Goal: Task Accomplishment & Management: Manage account settings

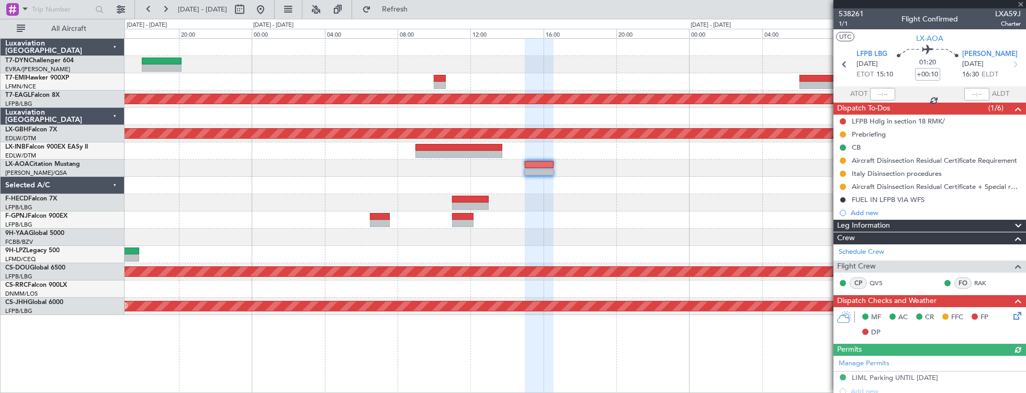
click at [408, 89] on div "Planned Maint Dubai (Al Maktoum Intl) Planned Maint Nurnberg Unplanned Maint [G…" at bounding box center [576, 177] width 902 height 276
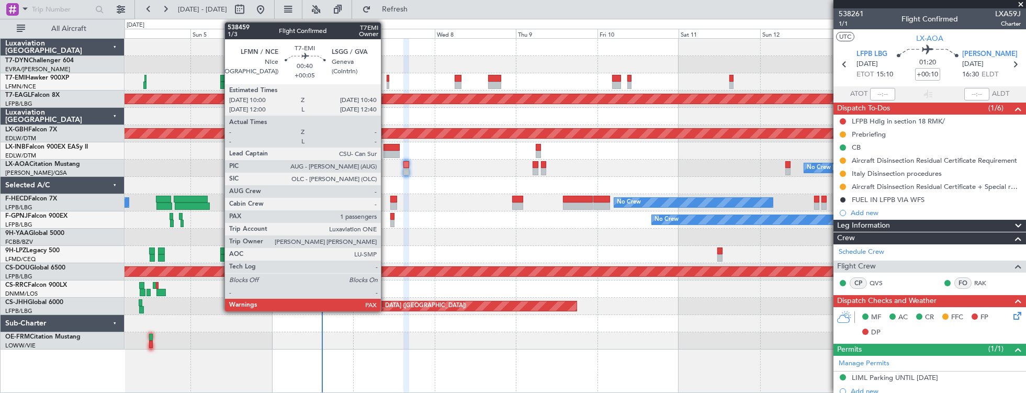
click at [387, 78] on div at bounding box center [388, 78] width 3 height 7
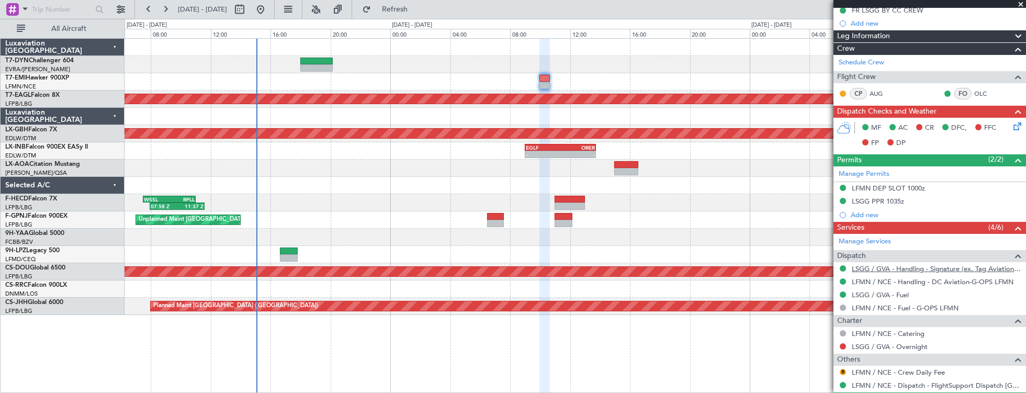
scroll to position [185, 0]
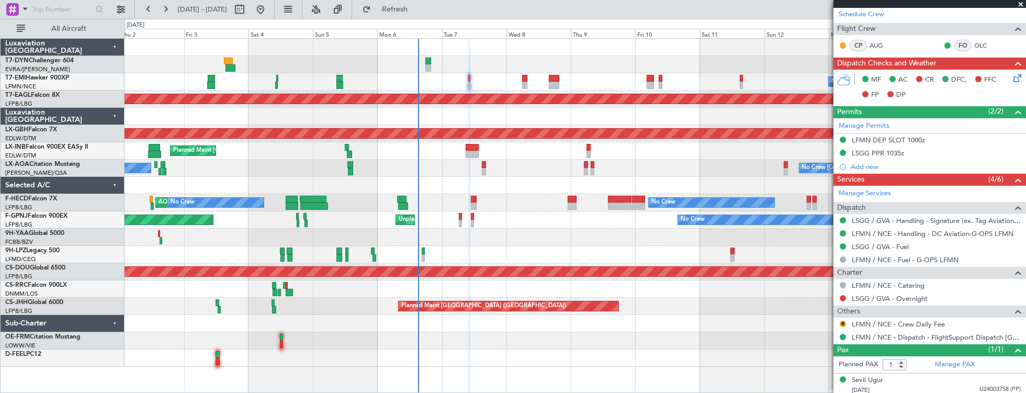
click at [526, 186] on div at bounding box center [576, 185] width 902 height 17
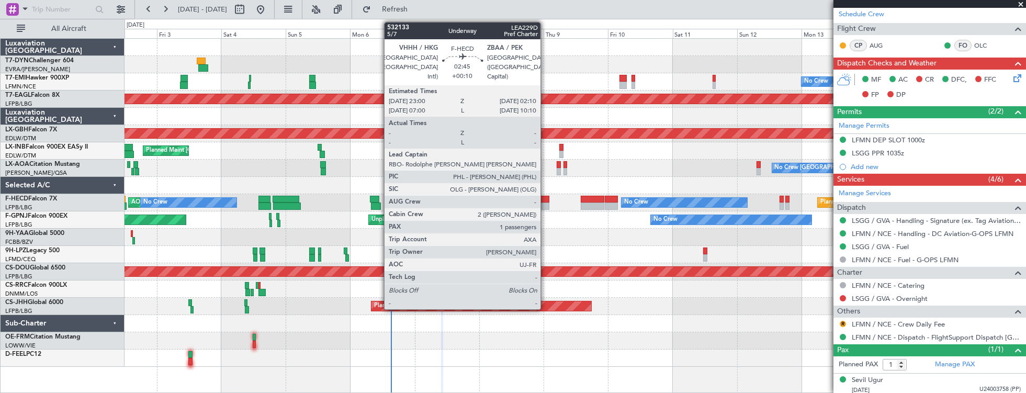
click at [546, 199] on div at bounding box center [545, 199] width 9 height 7
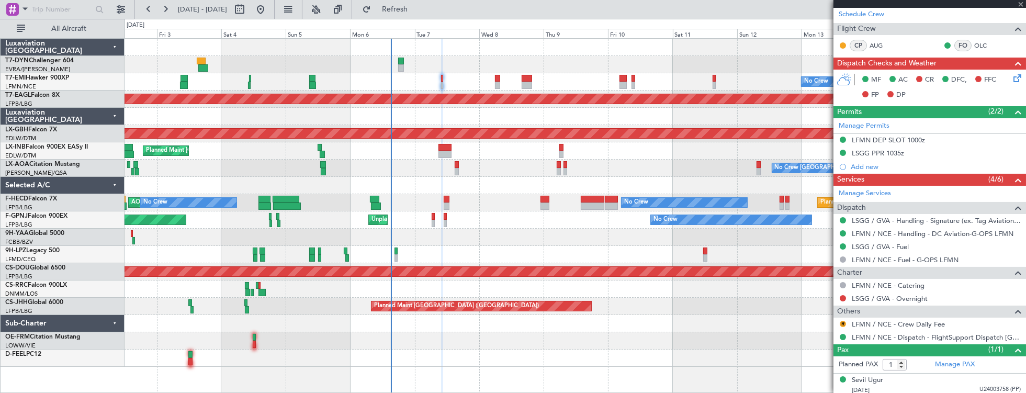
click at [385, 182] on div "No Crew Planned Maint Dubai (Al Maktoum Intl) Planned Maint Nurnberg Planned Ma…" at bounding box center [576, 203] width 902 height 328
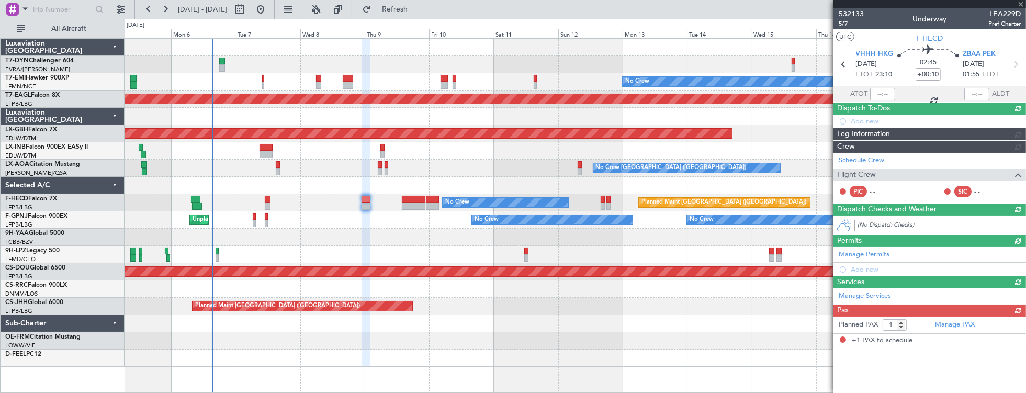
scroll to position [0, 0]
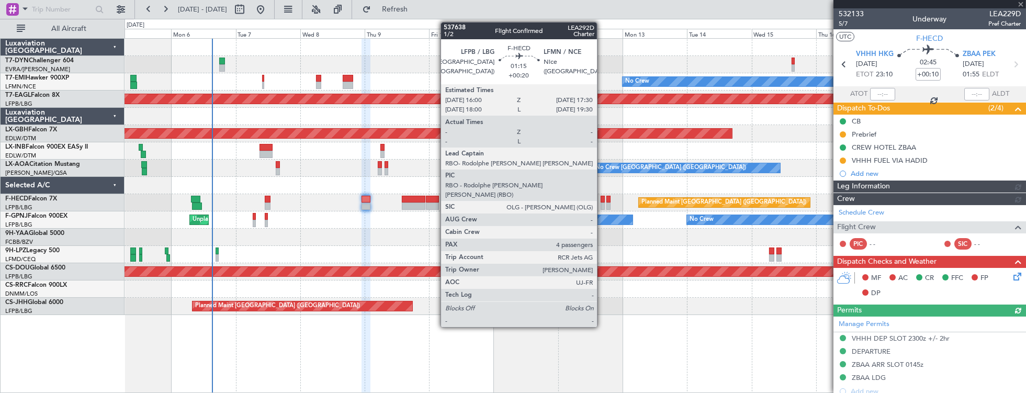
click at [602, 200] on div at bounding box center [603, 199] width 4 height 7
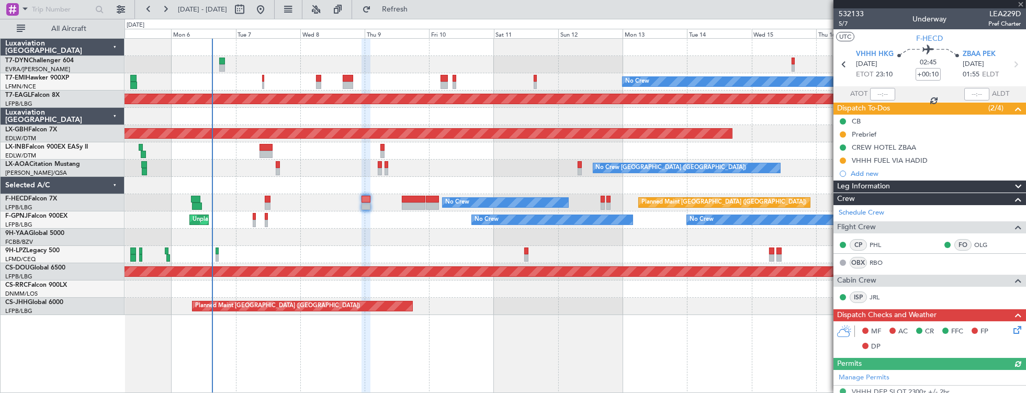
type input "+00:20"
type input "4"
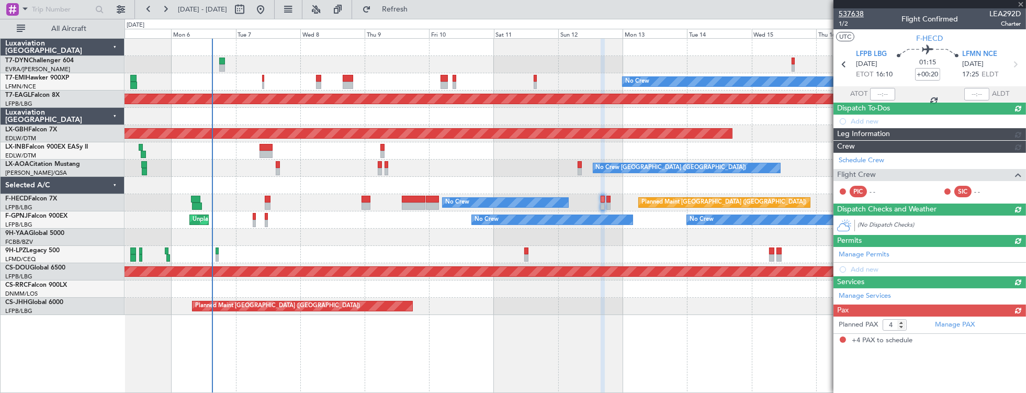
click at [856, 15] on span "537638" at bounding box center [851, 13] width 25 height 11
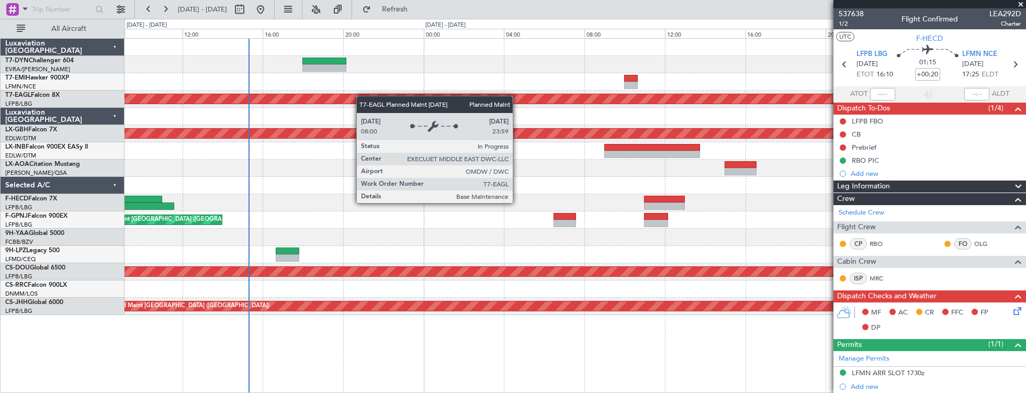
click at [399, 103] on div "Planned Maint Dubai (Al Maktoum Intl) Planned Maint Nurnberg Unplanned Maint Pa…" at bounding box center [576, 177] width 902 height 276
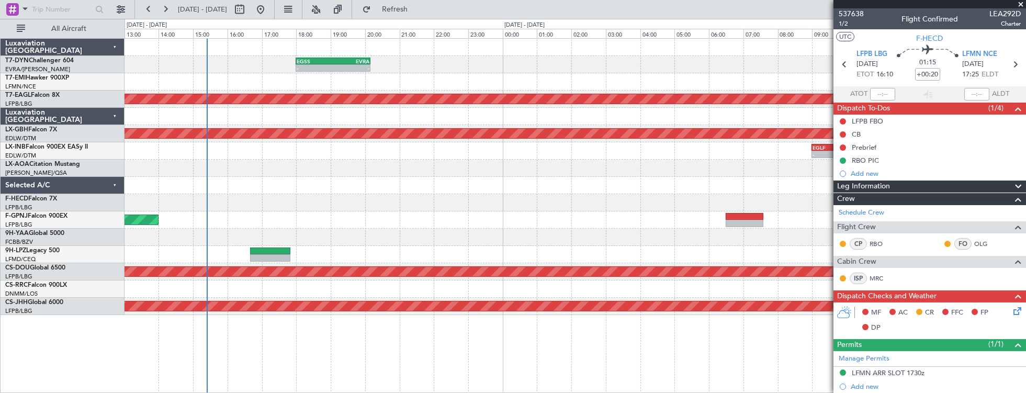
click at [254, 196] on div "- - RPLL 11:00 Z VHHH 13:00 Z 07:58 Z 11:37 Z WSSL 07:30 Z RPLL 11:00 Z" at bounding box center [576, 202] width 902 height 17
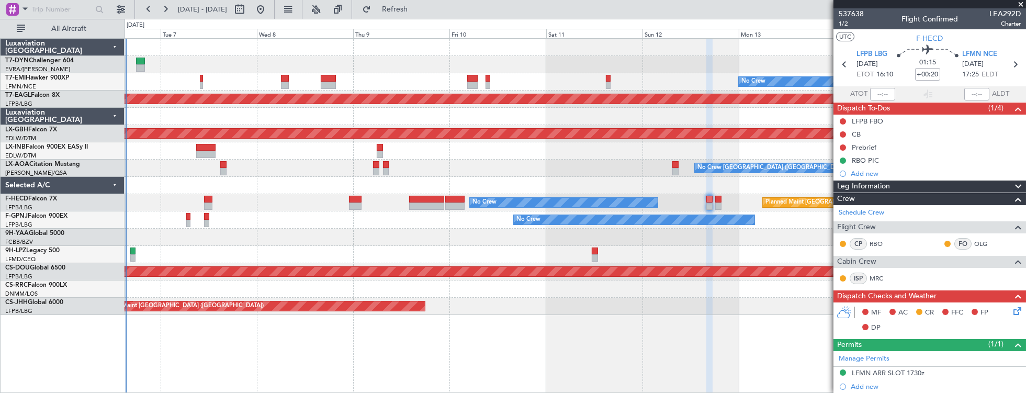
click at [373, 221] on div "No Crew Planned Maint Dubai (Al Maktoum Intl) Planned Maint Nurnberg No Crew Ch…" at bounding box center [576, 177] width 902 height 276
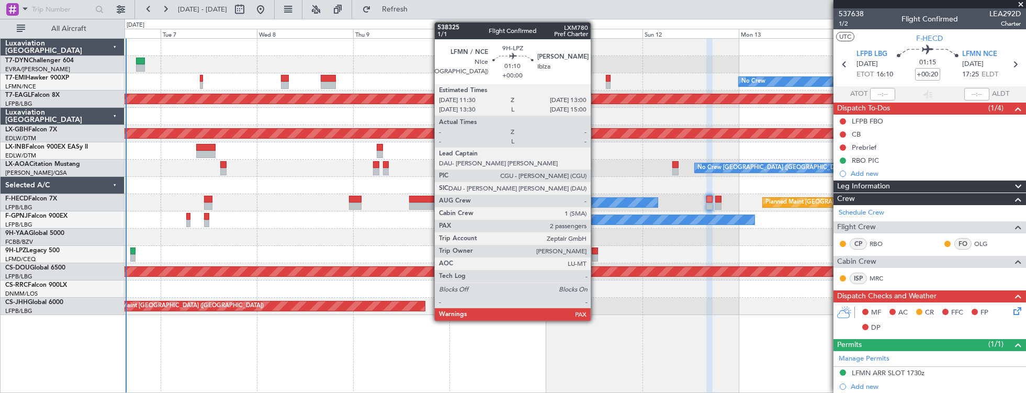
click at [596, 251] on div at bounding box center [595, 251] width 6 height 7
type input "2"
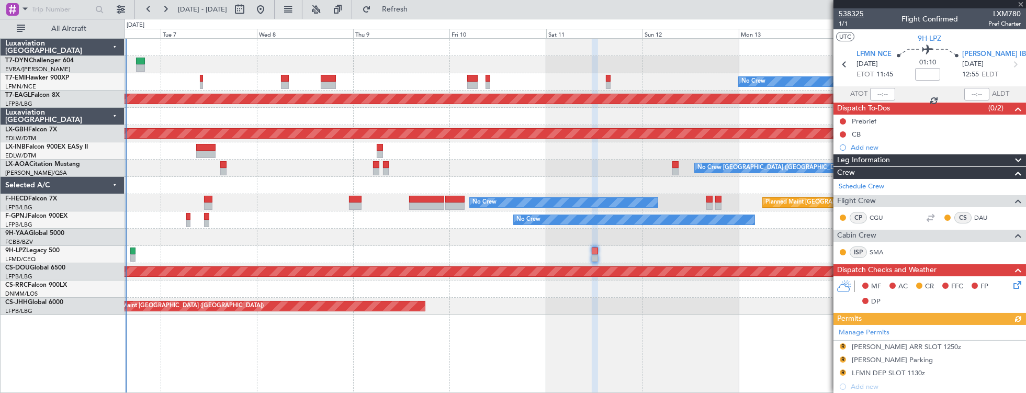
click at [858, 14] on span "538325" at bounding box center [851, 13] width 25 height 11
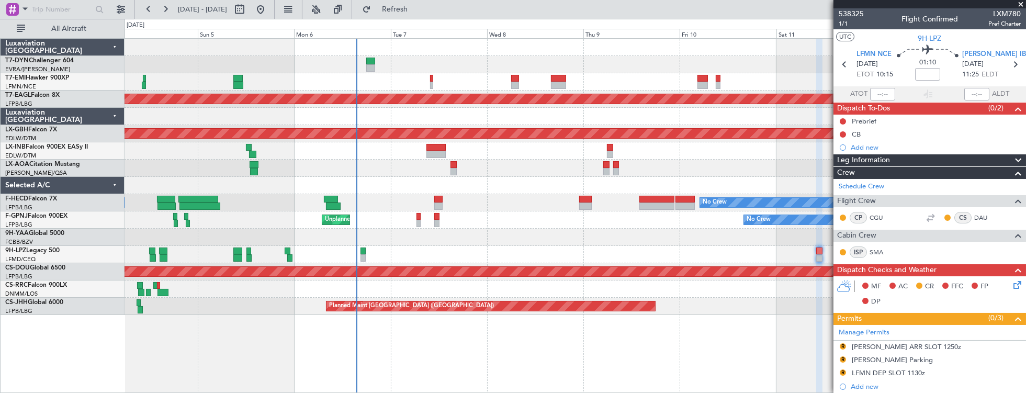
click at [515, 162] on div "No Crew Charleroi (Brussels South) No Crew Antwerp (Deurne)" at bounding box center [576, 168] width 902 height 17
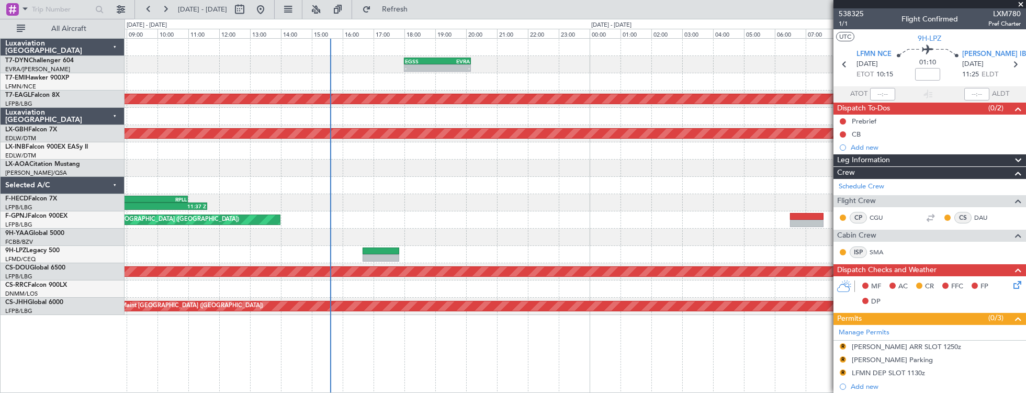
click at [539, 62] on div "- - EGSS 18:00 Z EVRA 20:10 Z" at bounding box center [576, 64] width 902 height 17
click at [121, 69] on div "- - EGSS 18:00 Z EVRA 20:10 Z Planned Maint Dubai (Al Maktoum Intl) Planned Mai…" at bounding box center [513, 206] width 1026 height 374
click at [723, 81] on div at bounding box center [576, 81] width 902 height 17
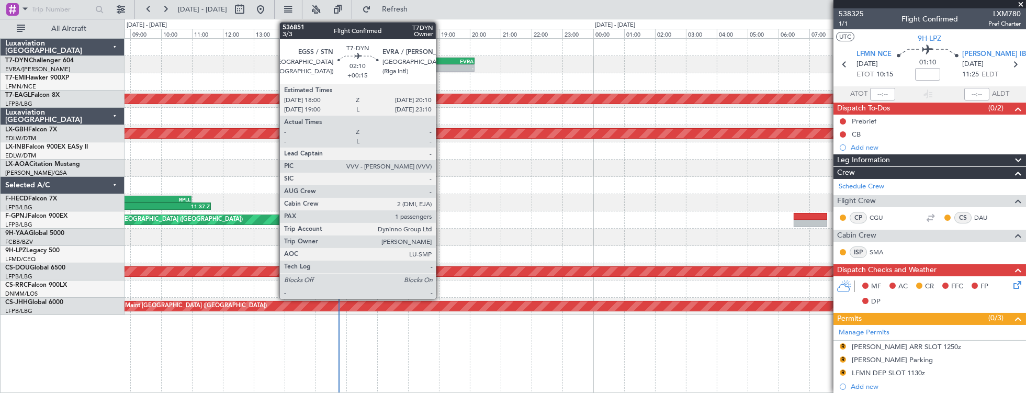
click at [441, 62] on div "EVRA" at bounding box center [457, 61] width 32 height 6
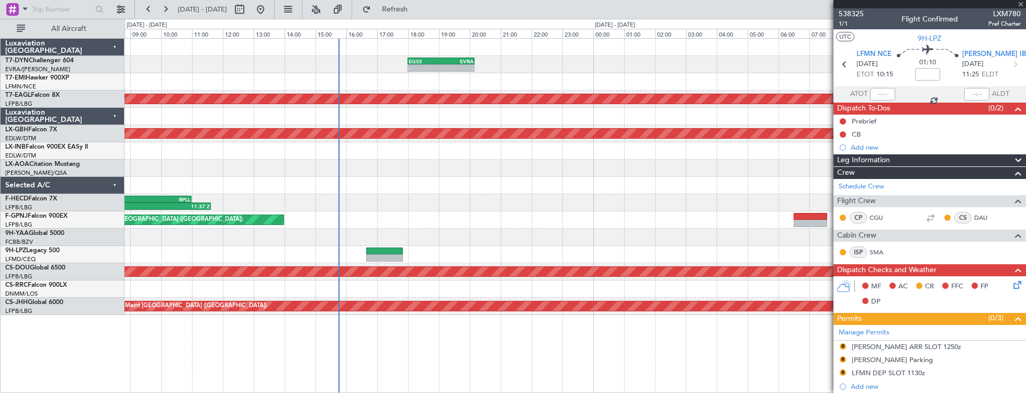
type input "+00:15"
type input "1"
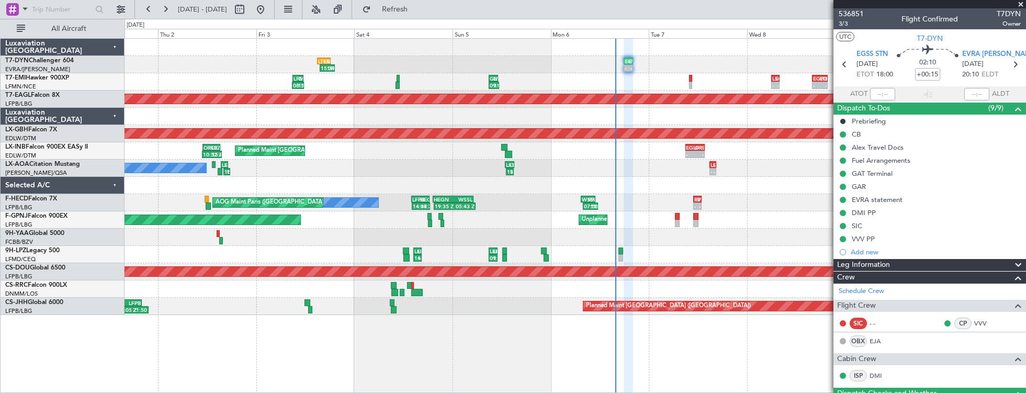
click at [268, 59] on div "- - EGSS 18:00 Z EVRA 20:10 Z 15:39 Z 19:18 Z LTFM 15:00 Z EGSS 18:20 Z" at bounding box center [576, 64] width 902 height 17
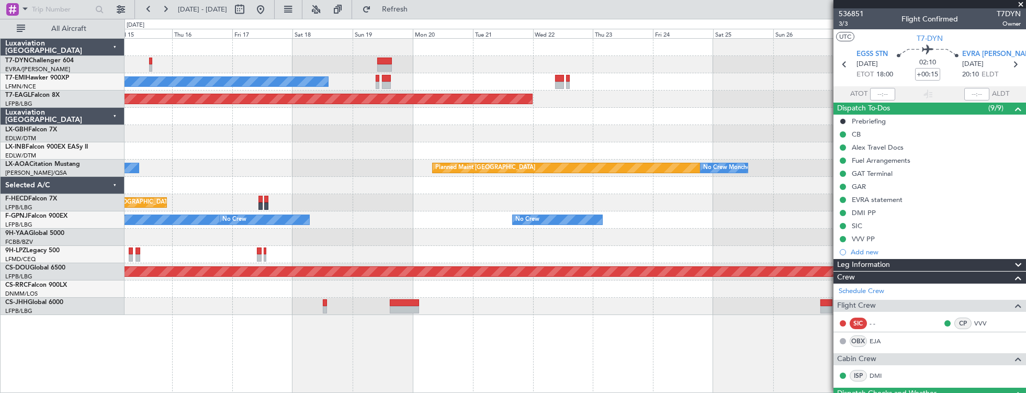
click at [174, 57] on div at bounding box center [576, 64] width 902 height 17
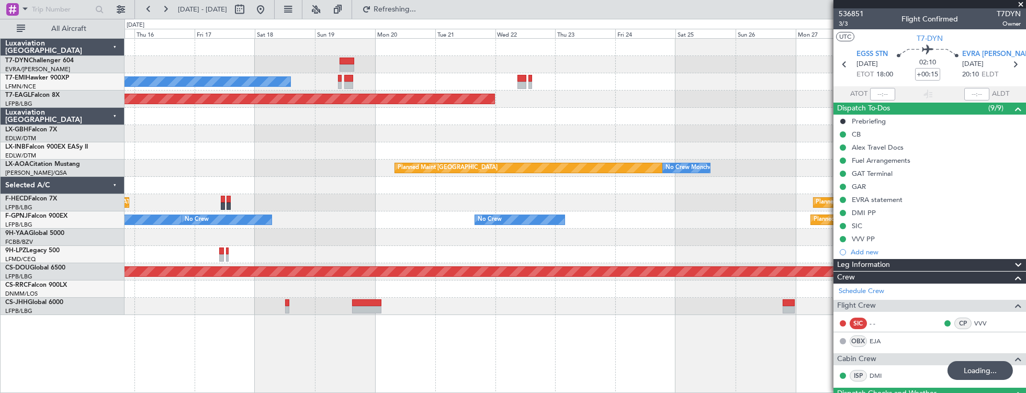
click at [83, 54] on div "No Crew Planned Maint Dubai (Al Maktoum Intl) Planned Maint Nurnberg Planned Ma…" at bounding box center [513, 206] width 1026 height 374
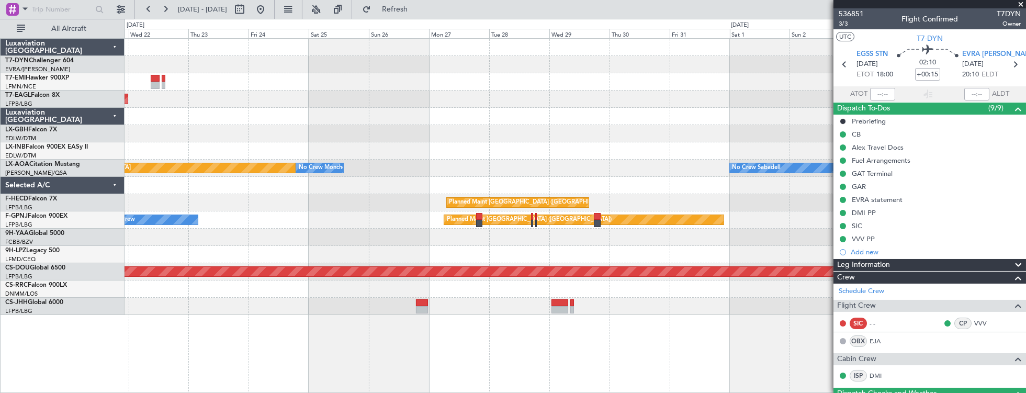
click at [84, 58] on div "No Crew Planned Maint Dubai (Al Maktoum Intl) Planned Maint Nurnberg Planned Ma…" at bounding box center [513, 206] width 1026 height 374
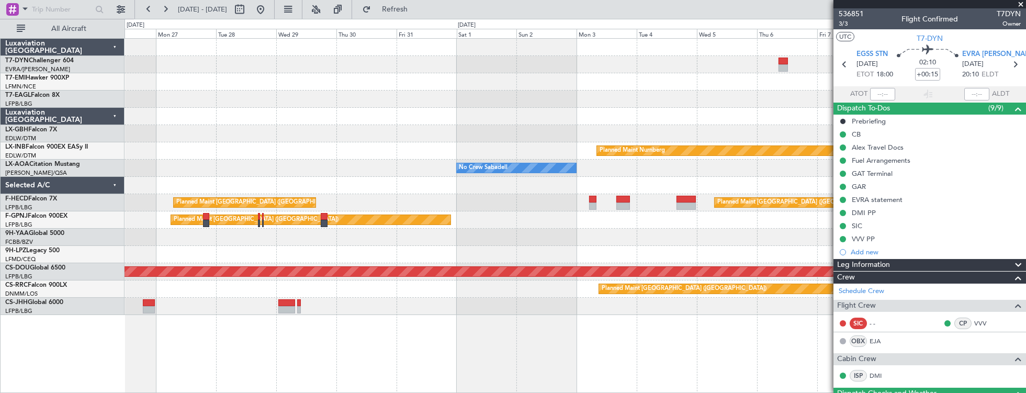
click at [237, 75] on div at bounding box center [576, 81] width 902 height 17
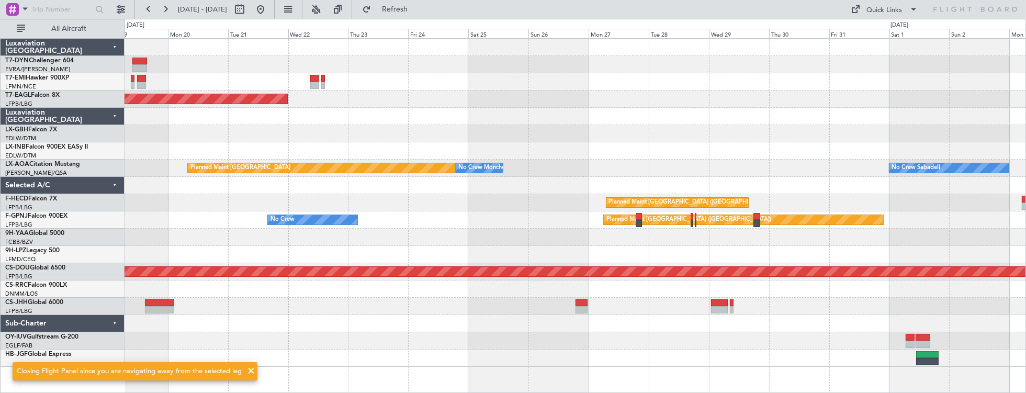
click at [681, 83] on div "No Crew" at bounding box center [576, 81] width 902 height 17
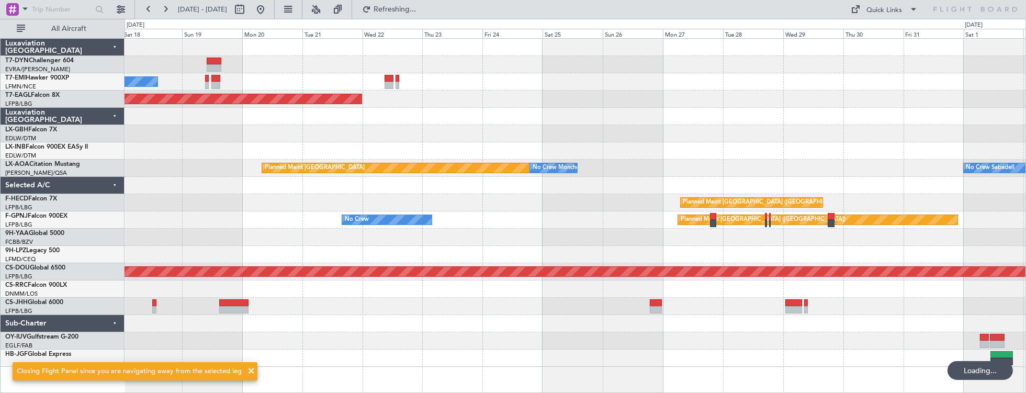
click at [218, 79] on div "No Crew" at bounding box center [576, 81] width 902 height 17
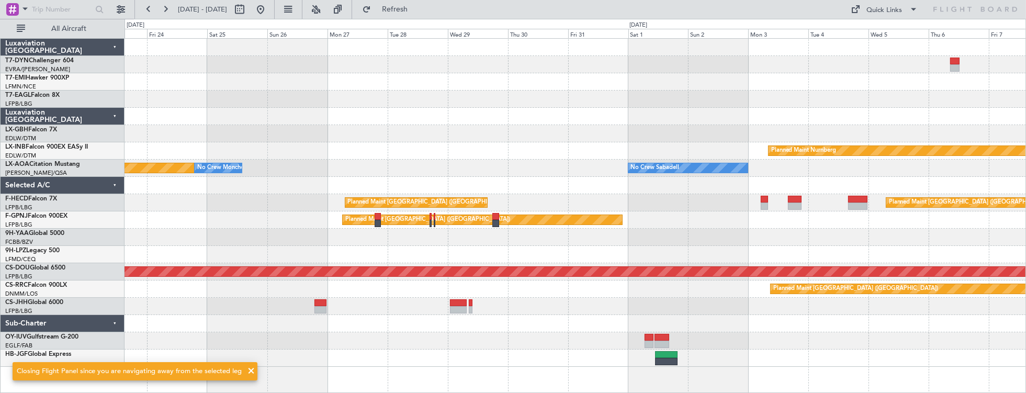
click at [156, 88] on div "Planned Maint Dubai (Al Maktoum Intl) Planned Maint Nurnberg Planned Maint Monc…" at bounding box center [576, 203] width 902 height 328
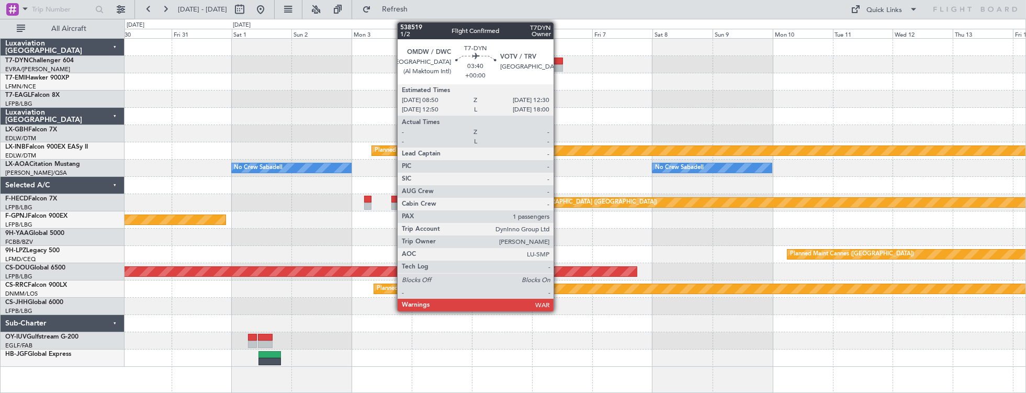
click at [559, 61] on div at bounding box center [558, 61] width 9 height 7
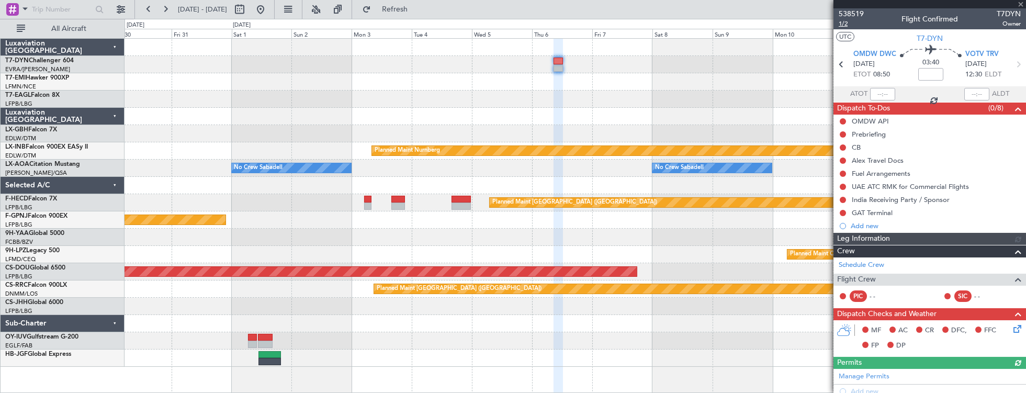
click at [850, 24] on span "1/2" at bounding box center [851, 23] width 25 height 9
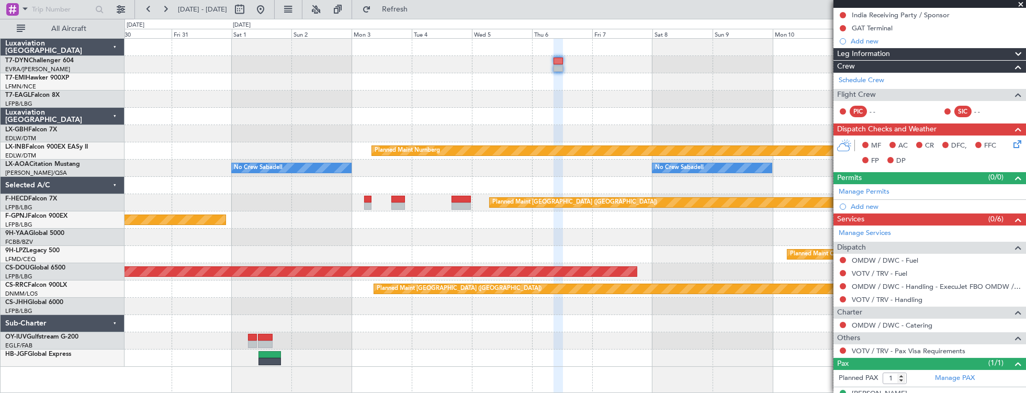
scroll to position [199, 0]
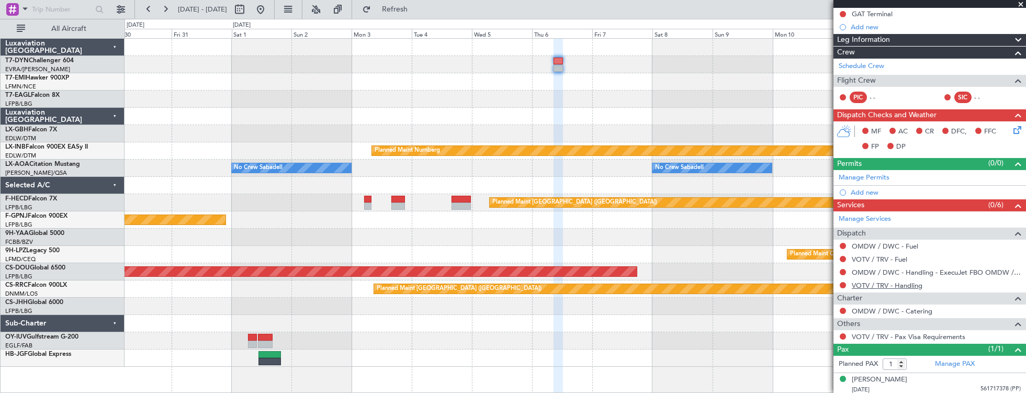
click at [890, 283] on link "VOTV / TRV - Handling" at bounding box center [887, 285] width 71 height 9
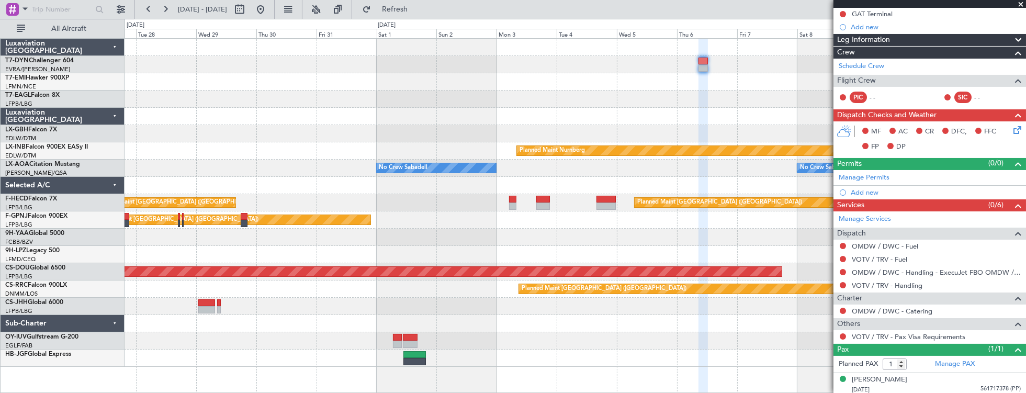
click at [606, 117] on div "Planned Maint Nurnberg No Crew Sabadell No Crew Sabadell No Crew Monchengladbac…" at bounding box center [576, 203] width 902 height 328
click at [624, 89] on div at bounding box center [576, 81] width 902 height 17
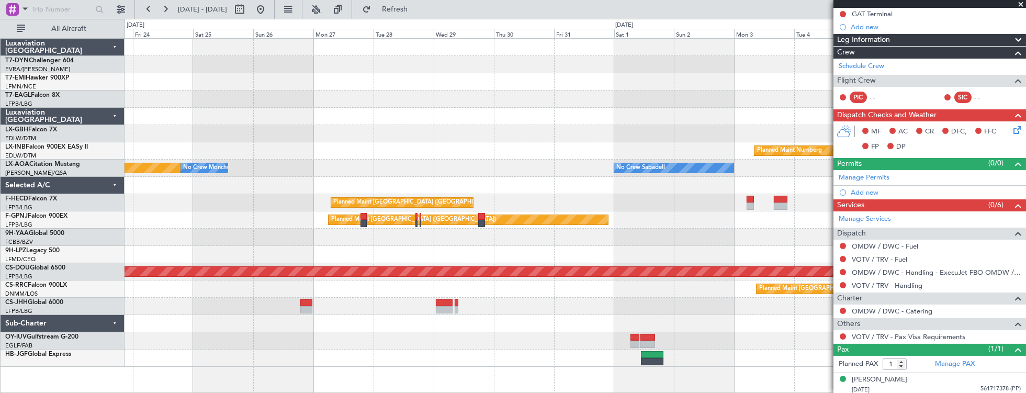
click at [613, 105] on div "Planned Maint Dubai (Al Maktoum Intl)" at bounding box center [576, 99] width 902 height 17
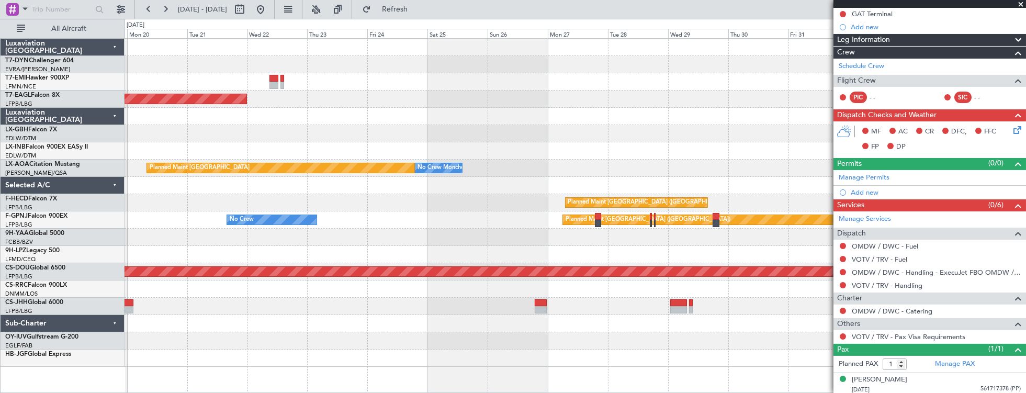
click at [645, 95] on div "Planned Maint Dubai (Al Maktoum Intl)" at bounding box center [576, 99] width 902 height 17
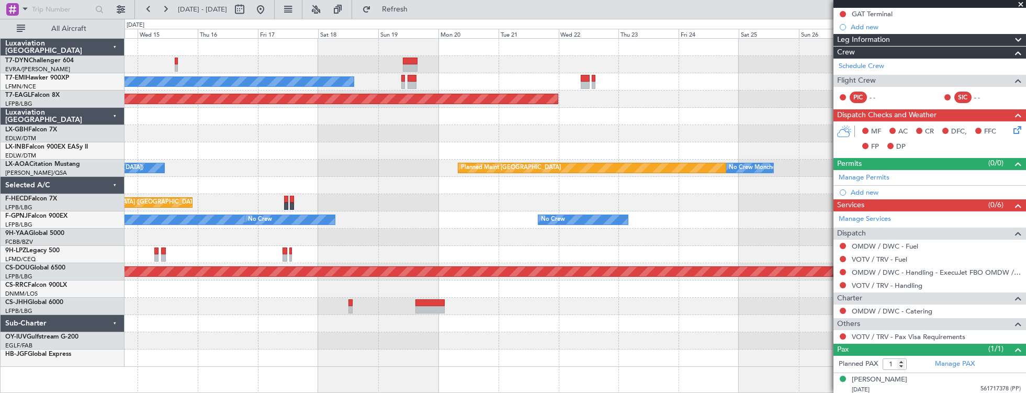
click at [632, 141] on div "Planned Maint Nurnberg" at bounding box center [576, 133] width 902 height 17
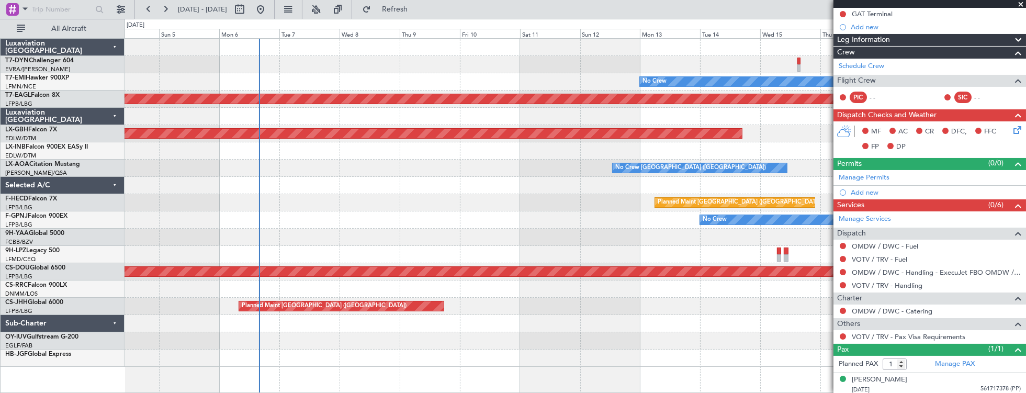
click at [741, 126] on div "Planned Maint Nurnberg" at bounding box center [576, 133] width 902 height 17
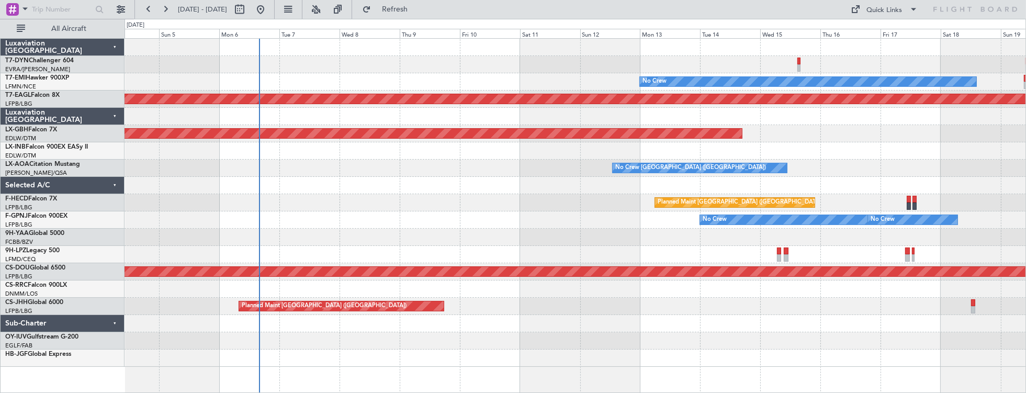
scroll to position [0, 0]
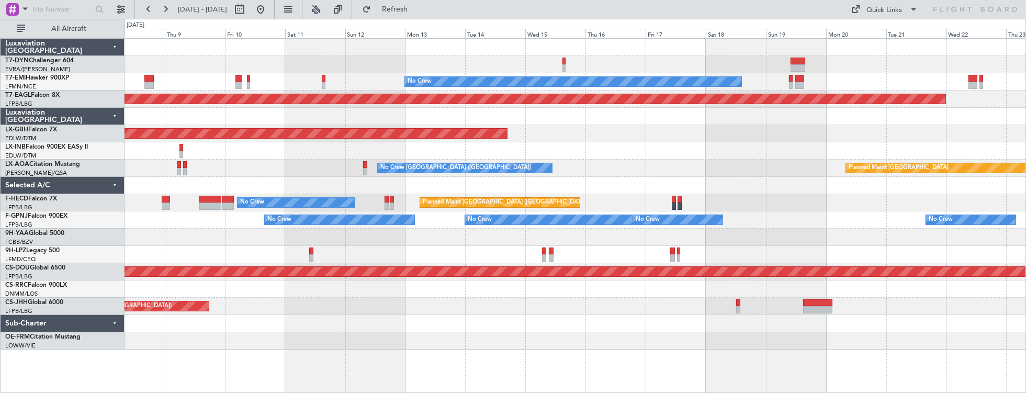
click at [243, 63] on div at bounding box center [576, 64] width 902 height 17
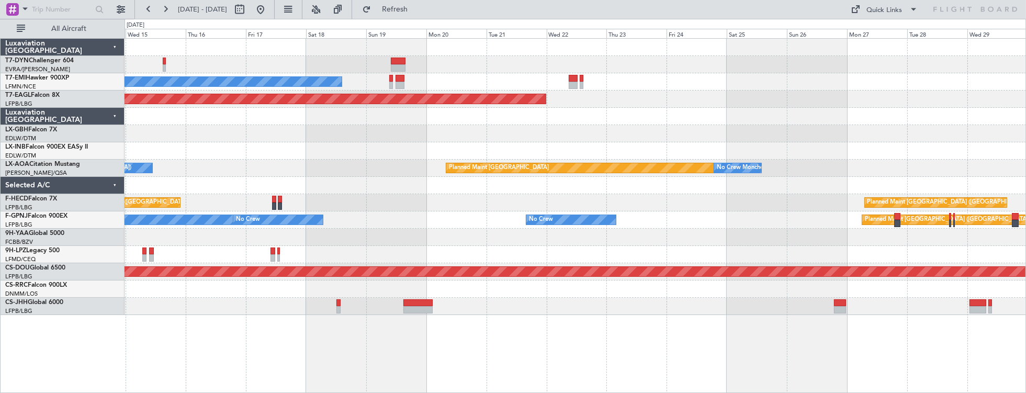
click at [331, 69] on div at bounding box center [576, 64] width 902 height 17
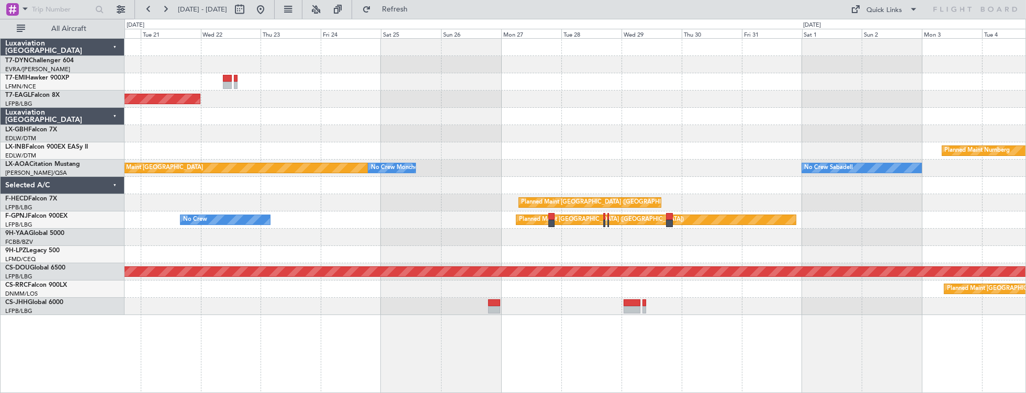
click at [329, 54] on div "No Crew Planned Maint Dubai (Al Maktoum Intl) Planned Maint Nurnberg Planned Ma…" at bounding box center [576, 177] width 902 height 276
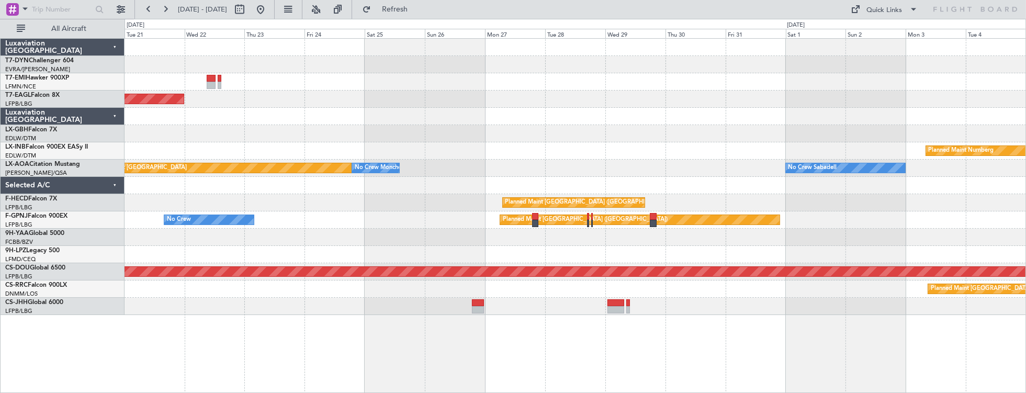
click at [296, 57] on div "No Crew Planned Maint Dubai (Al Maktoum Intl) Planned Maint Nurnberg Planned Ma…" at bounding box center [576, 177] width 902 height 276
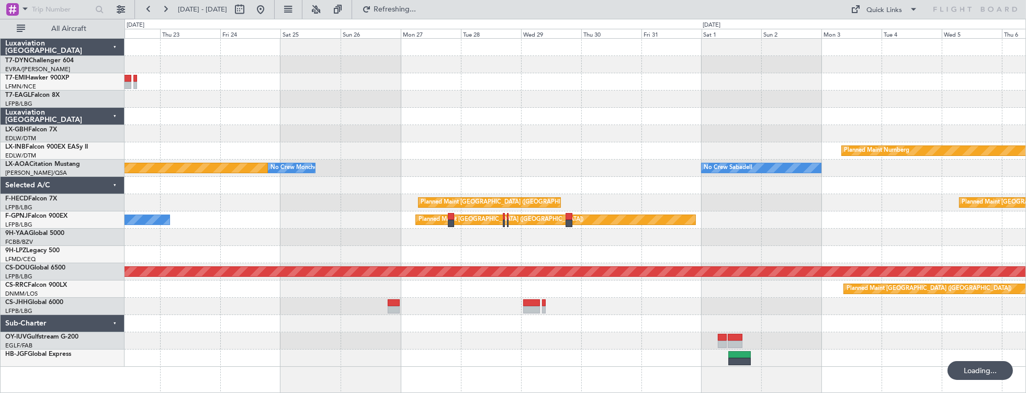
click at [774, 124] on div at bounding box center [576, 116] width 902 height 17
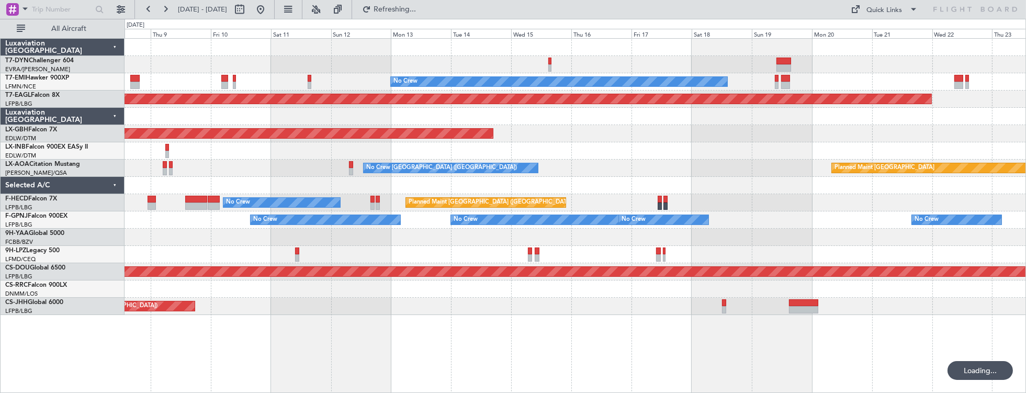
click at [648, 72] on div "No Crew Planned Maint Dubai (Al Maktoum Intl) Planned Maint Nurnberg Planned Ma…" at bounding box center [576, 177] width 902 height 276
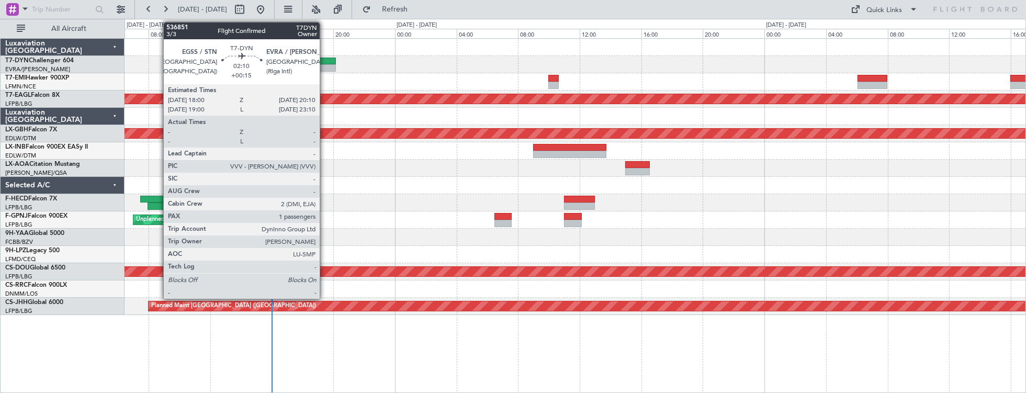
click at [325, 62] on div at bounding box center [318, 61] width 33 height 7
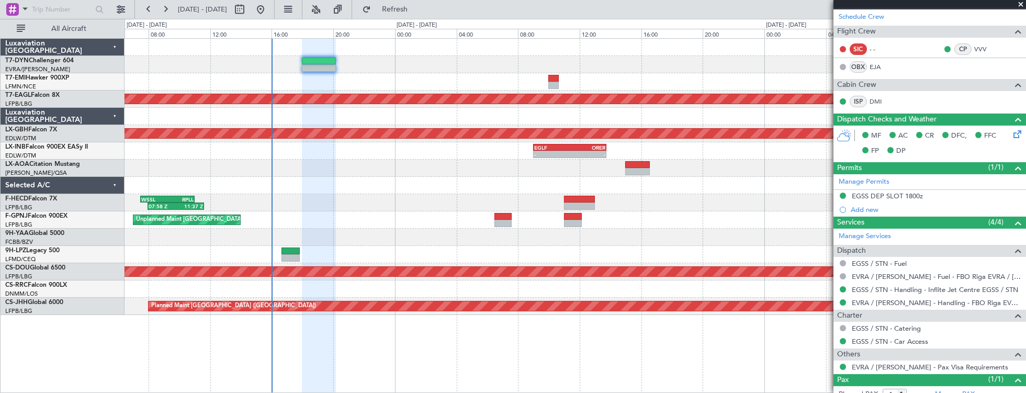
scroll to position [304, 0]
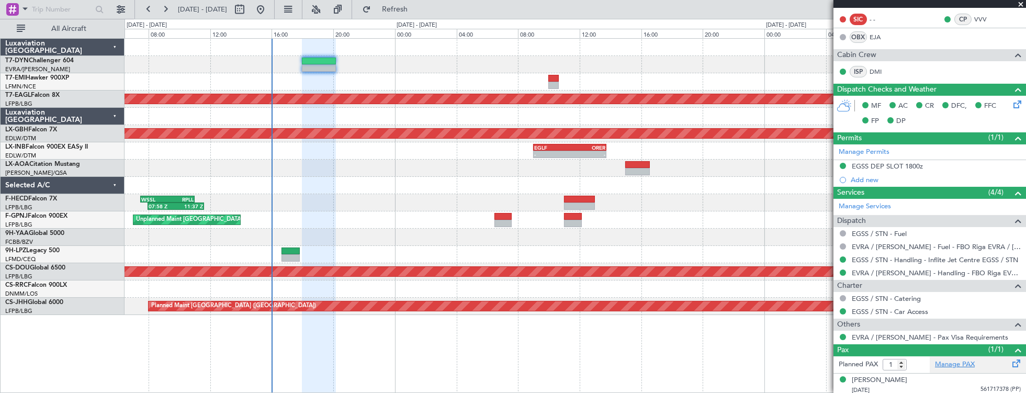
click at [955, 362] on link "Manage PAX" at bounding box center [955, 365] width 40 height 10
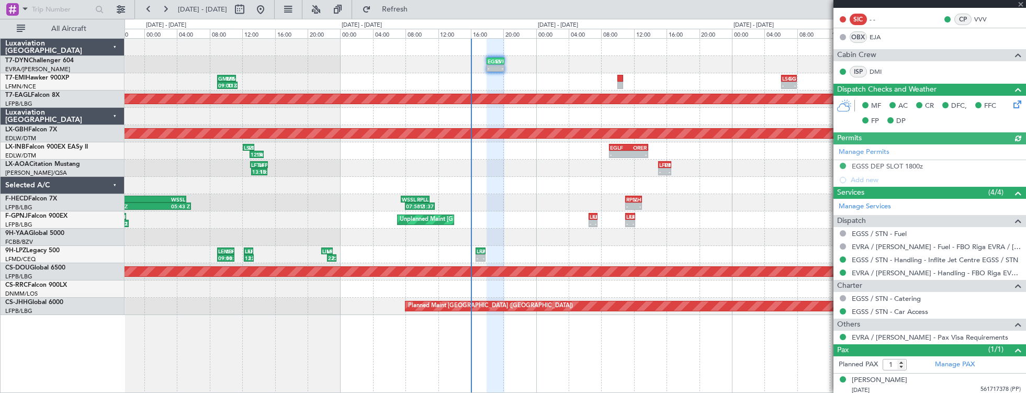
click at [385, 142] on div "- - EGSS 18:00 Z EVRA 20:10 Z LTFM 15:00 Z EGSS 18:20 Z 15:39 Z 19:18 Z - - LSG…" at bounding box center [576, 177] width 902 height 276
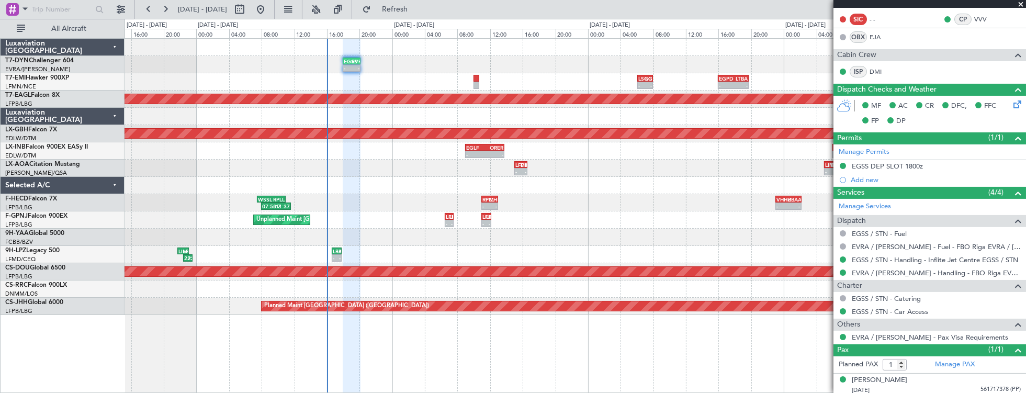
click at [447, 171] on div "- - EGSS 18:00 Z EVRA 20:10 Z - - LSGG 06:05 Z EGPD 08:00 Z - - EGPD 16:00 Z LT…" at bounding box center [576, 177] width 902 height 276
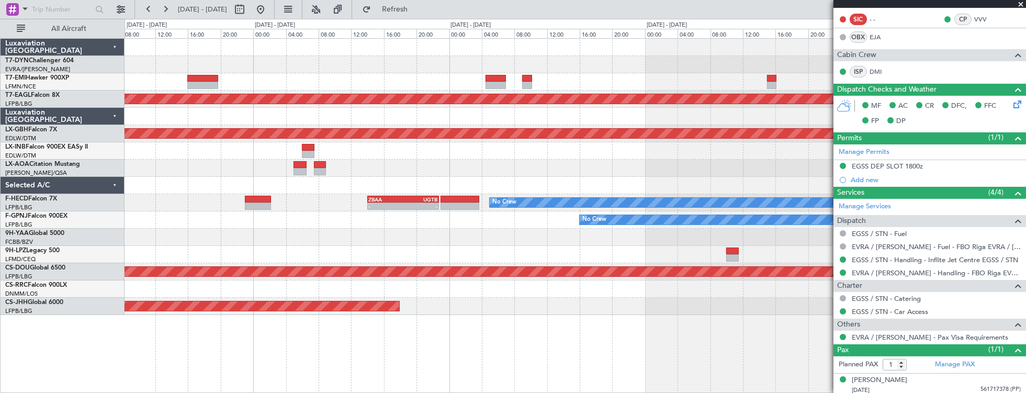
click at [431, 160] on div "No Crew [GEOGRAPHIC_DATA] ([GEOGRAPHIC_DATA])" at bounding box center [576, 168] width 902 height 17
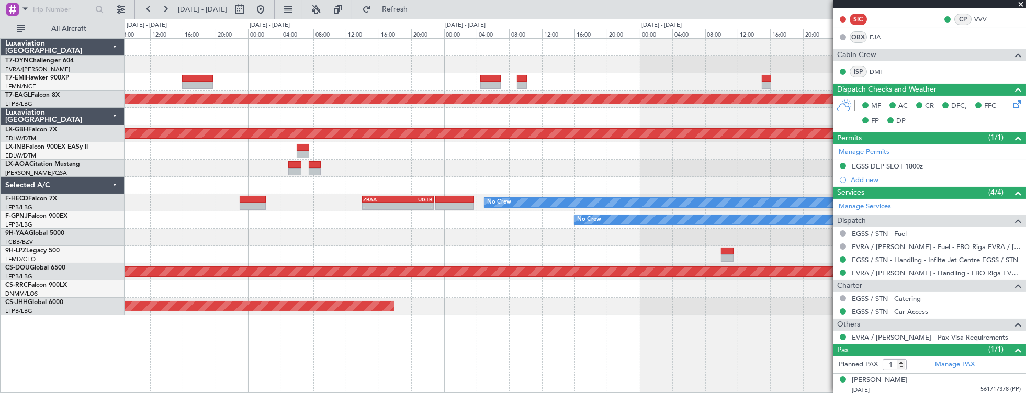
click at [358, 130] on div "No Crew Planned Maint Dubai (Al Maktoum Intl) Planned Maint Nurnberg No Crew Ch…" at bounding box center [576, 177] width 902 height 276
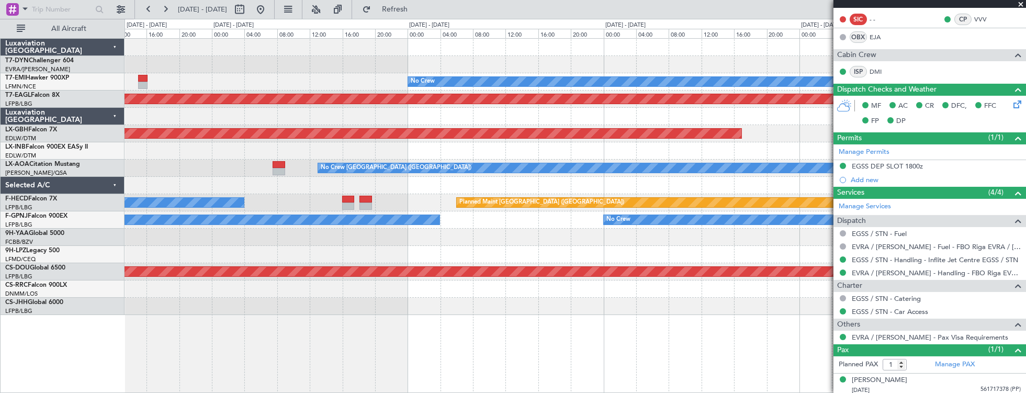
click at [321, 133] on div "No Crew Planned Maint Dubai (Al Maktoum Intl) Planned Maint Nurnberg No Crew Ch…" at bounding box center [576, 177] width 902 height 276
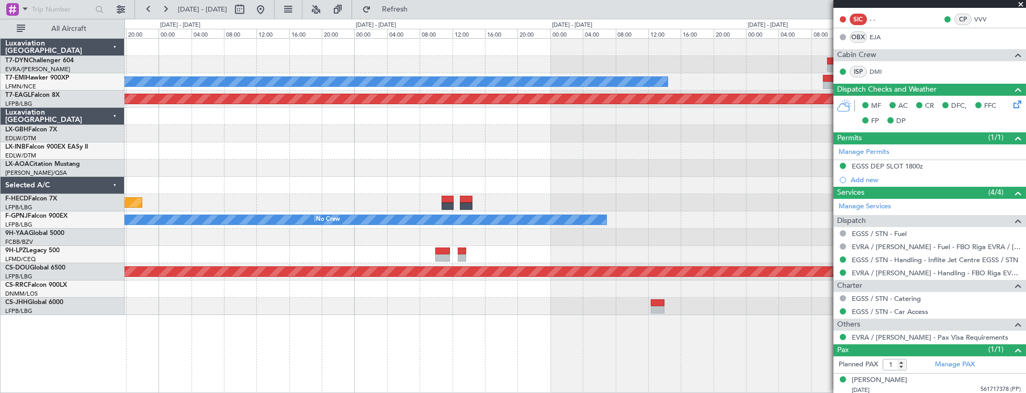
click at [335, 111] on div "No Crew Planned Maint Dubai (Al Maktoum Intl) Planned Maint Nurnberg Planned Ma…" at bounding box center [576, 177] width 902 height 276
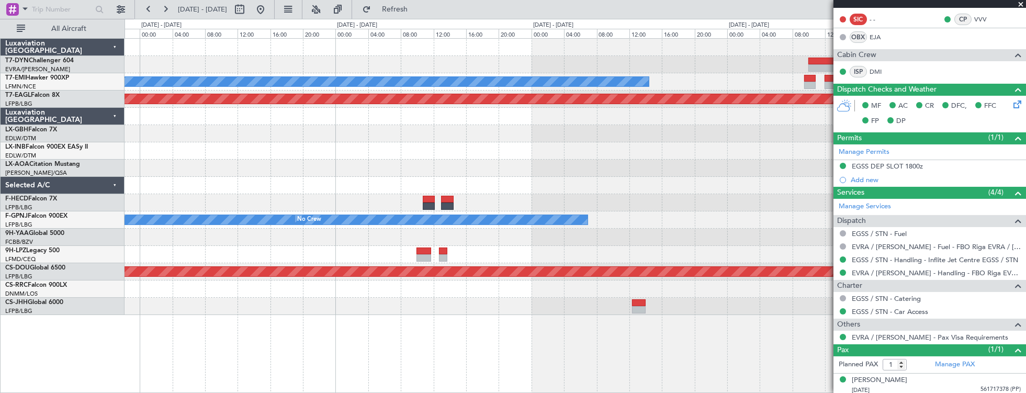
click at [308, 103] on div "No Crew Planned Maint Dubai (Al Maktoum Intl) Planned Maint Monchengladbach No …" at bounding box center [576, 177] width 902 height 276
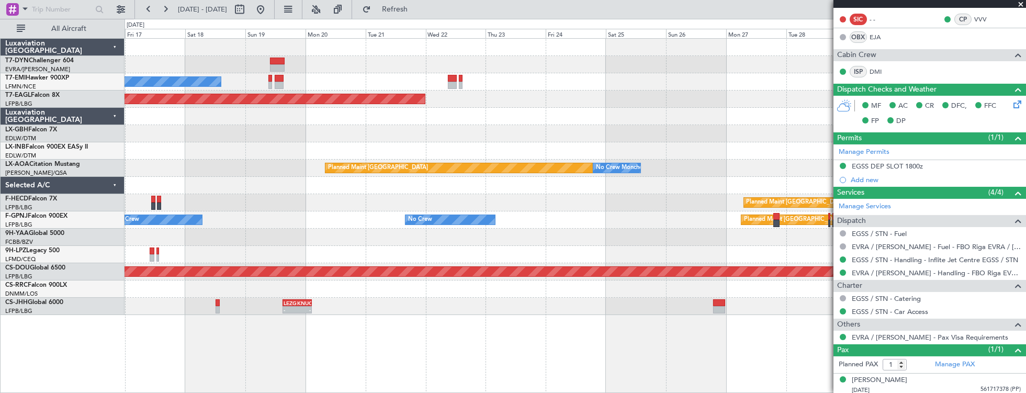
click at [329, 106] on div "No Crew Planned Maint Dubai (Al Maktoum Intl) Planned Maint Nurnberg Planned Ma…" at bounding box center [576, 177] width 902 height 276
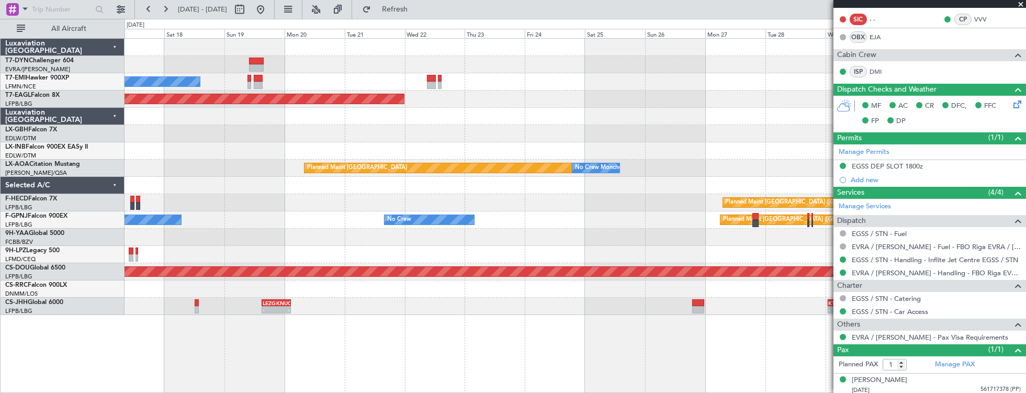
click at [336, 97] on div "No Crew Planned Maint Dubai (Al Maktoum Intl) Planned Maint Nurnberg Planned Ma…" at bounding box center [576, 177] width 902 height 276
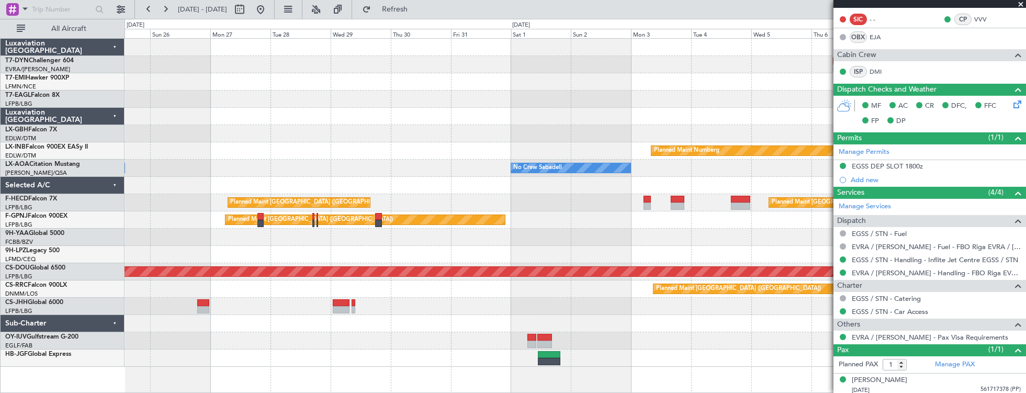
click at [170, 92] on div "Planned Maint Dubai (Al Maktoum Intl) Planned Maint Nurnberg No Crew Monchengla…" at bounding box center [576, 203] width 902 height 328
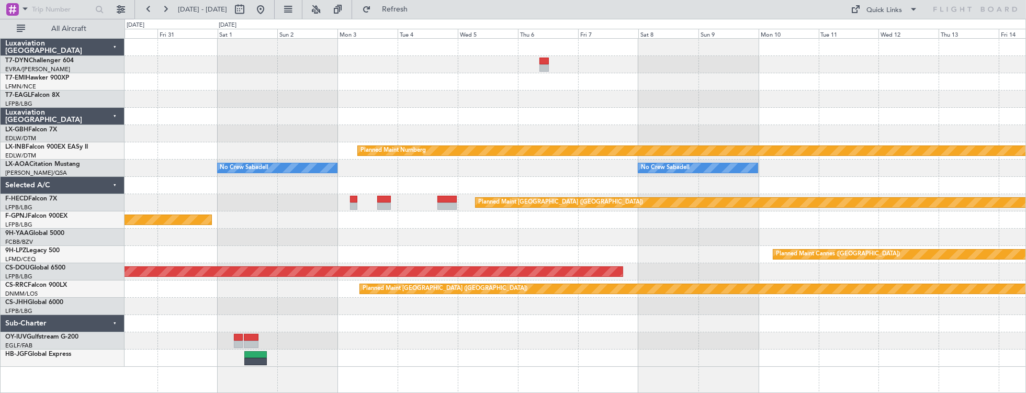
scroll to position [0, 0]
click at [501, 98] on div "Planned Maint Nurnberg No Crew Sabadell No Crew Sabadell No Crew Sabadell Plann…" at bounding box center [576, 203] width 902 height 328
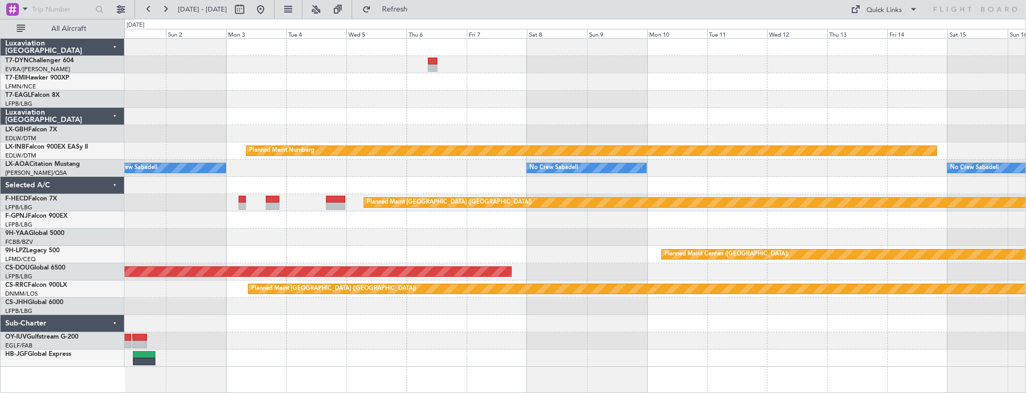
click at [428, 75] on div at bounding box center [576, 81] width 902 height 17
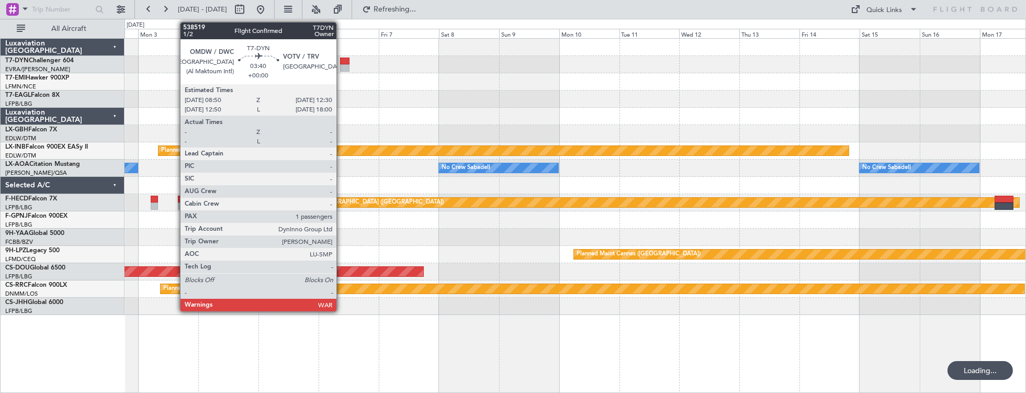
click at [342, 61] on div at bounding box center [344, 61] width 9 height 7
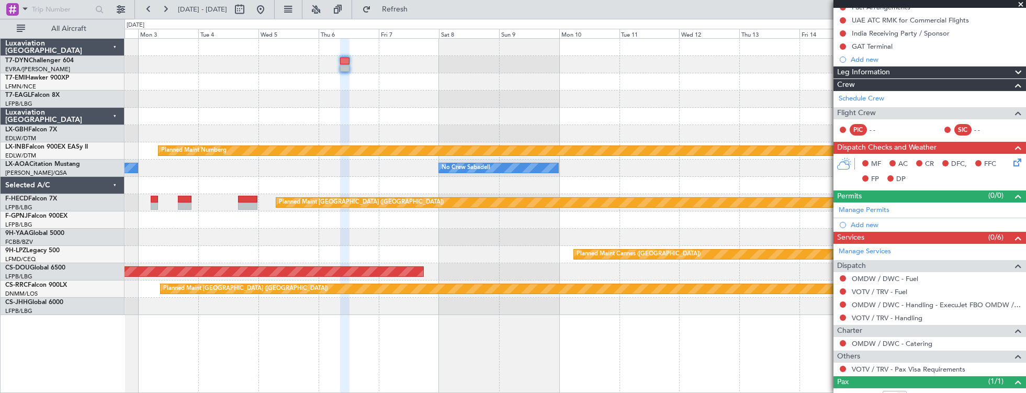
scroll to position [199, 0]
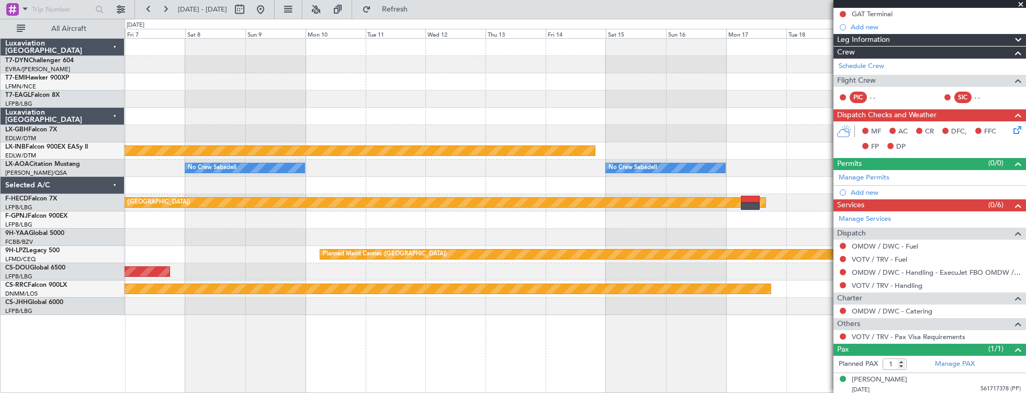
click at [306, 69] on div "Planned Maint Riga (Riga Intl)" at bounding box center [576, 64] width 902 height 17
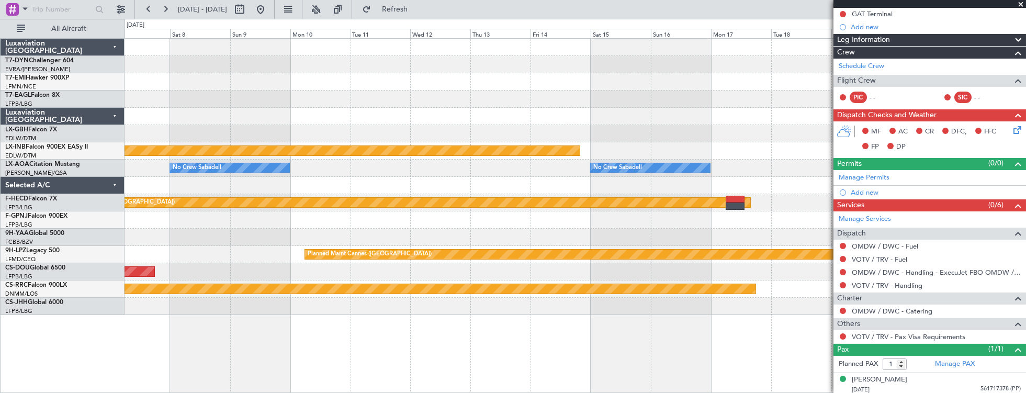
click at [290, 62] on div "Planned Maint Riga (Riga Intl) Planned Maint Nurnberg No Crew Sabadell No Crew …" at bounding box center [576, 177] width 902 height 276
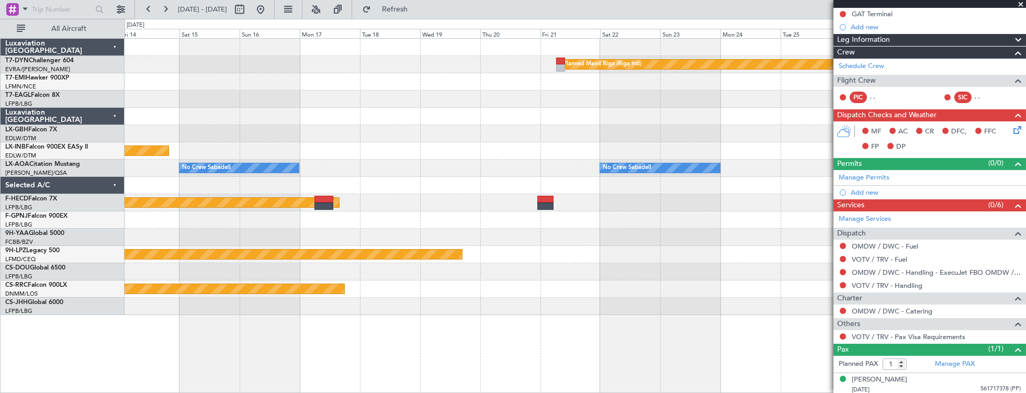
click at [451, 76] on div at bounding box center [576, 81] width 902 height 17
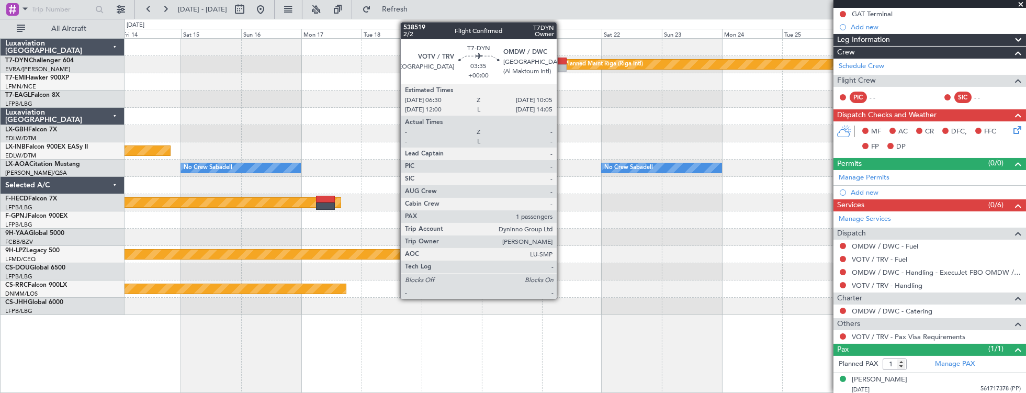
click at [562, 61] on div at bounding box center [562, 61] width 9 height 7
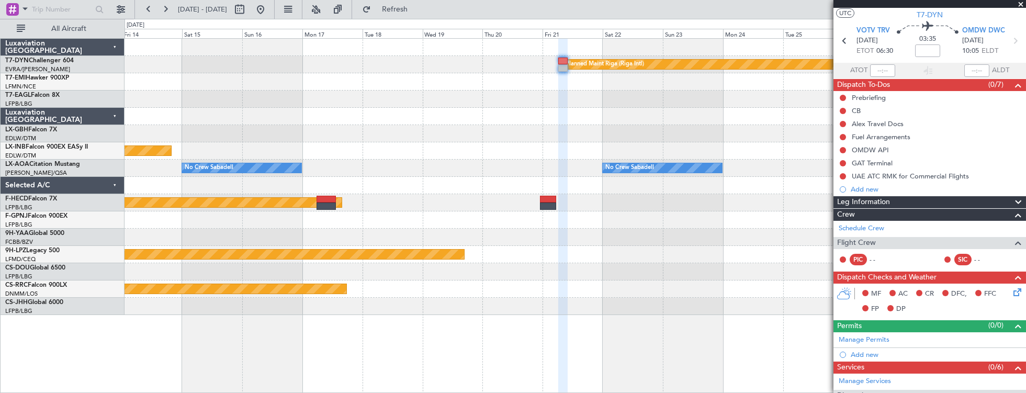
scroll to position [0, 0]
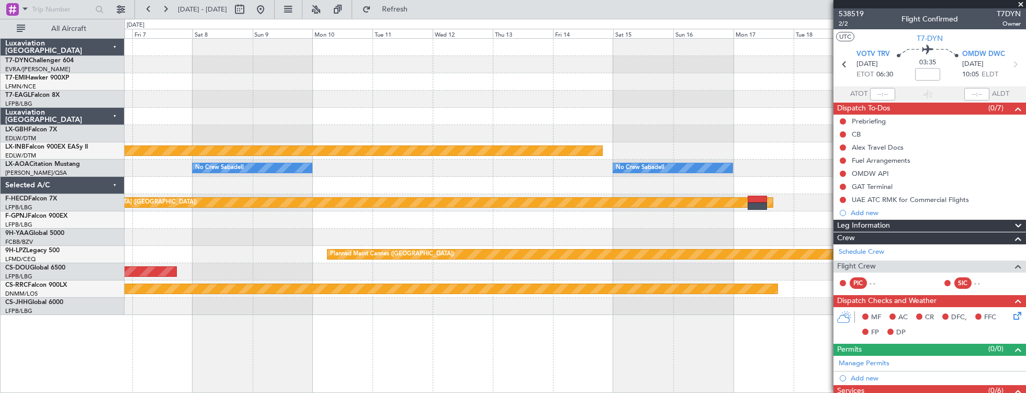
click at [769, 149] on div "Planned Maint Riga (Riga Intl) Planned Maint Nurnberg No Crew Sabadell No Crew …" at bounding box center [576, 177] width 902 height 276
click at [798, 116] on div at bounding box center [576, 116] width 902 height 17
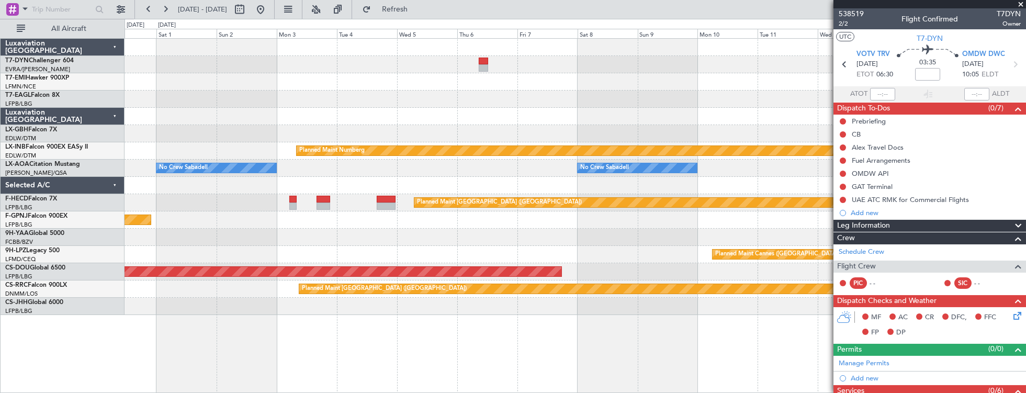
click at [755, 103] on div at bounding box center [576, 99] width 902 height 17
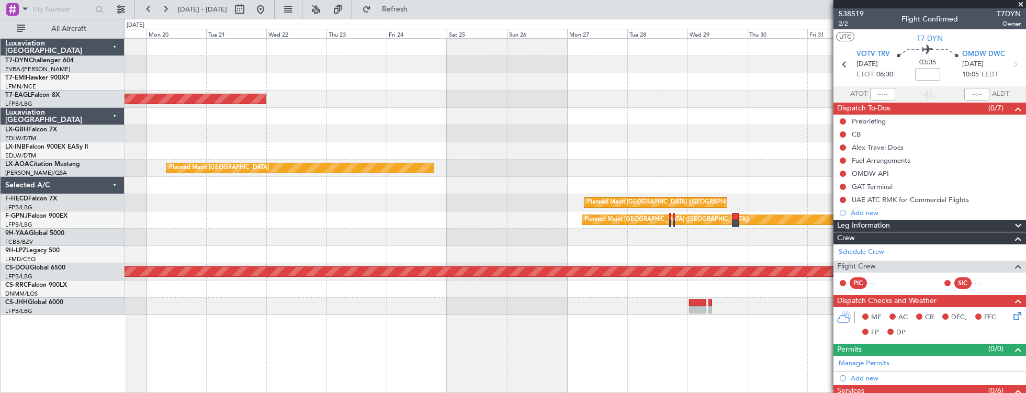
click at [766, 107] on div "No Crew Planned Maint Dubai (Al Maktoum Intl) Planned Maint Nurnberg No Crew Sa…" at bounding box center [576, 177] width 902 height 276
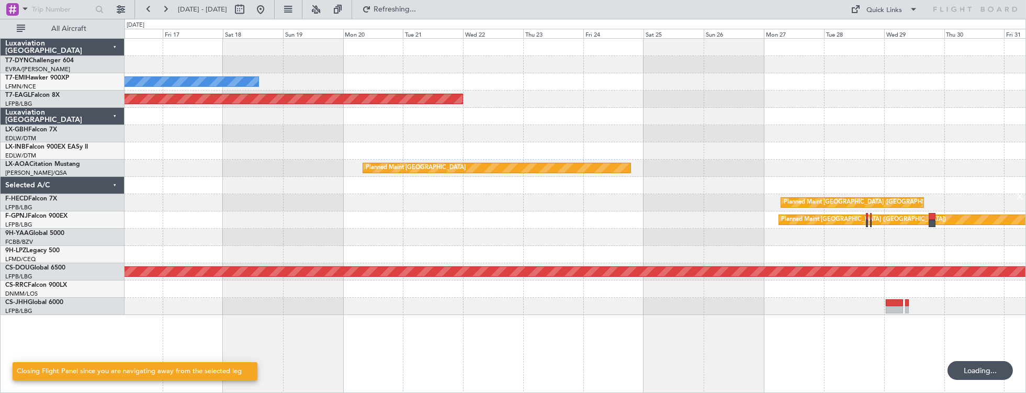
click at [654, 132] on div "No Crew Planned Maint Dubai (Al Maktoum Intl) Planned Maint Nurnberg Planned Ma…" at bounding box center [576, 177] width 902 height 276
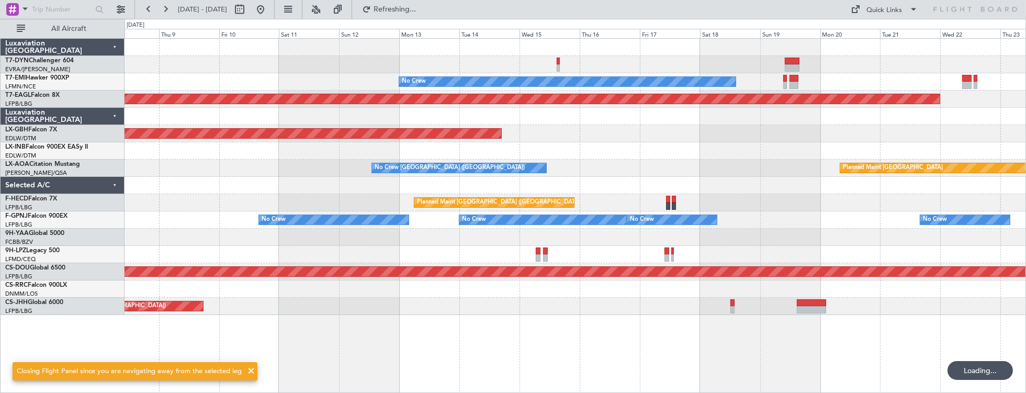
click at [535, 82] on div "No Crew Planned Maint Dubai (Al Maktoum Intl) Planned Maint Nurnberg Planned Ma…" at bounding box center [576, 177] width 902 height 276
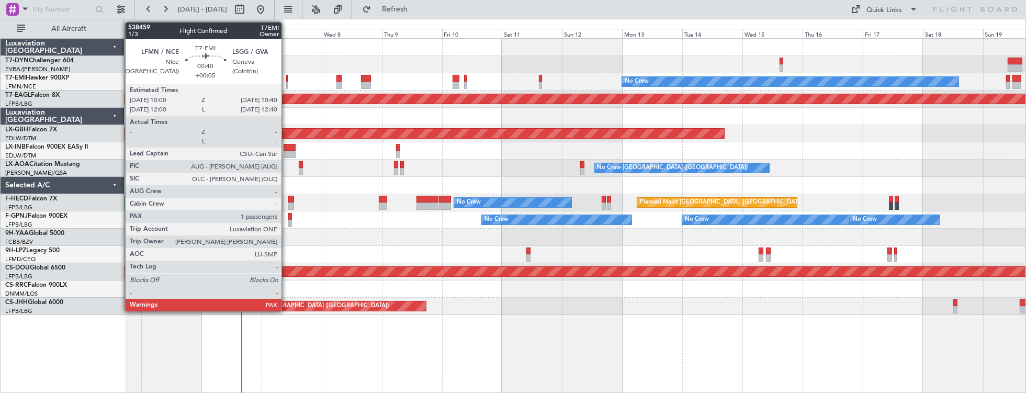
click at [287, 76] on div at bounding box center [287, 78] width 2 height 7
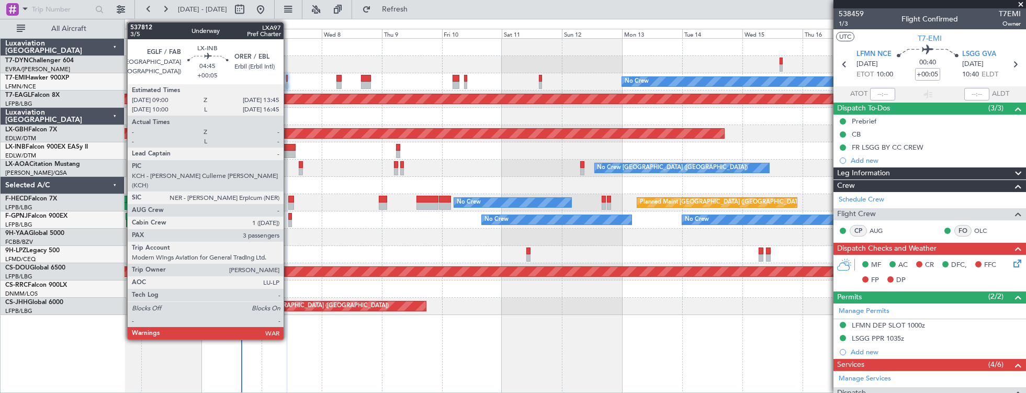
click at [289, 147] on div at bounding box center [290, 147] width 12 height 7
type input "3"
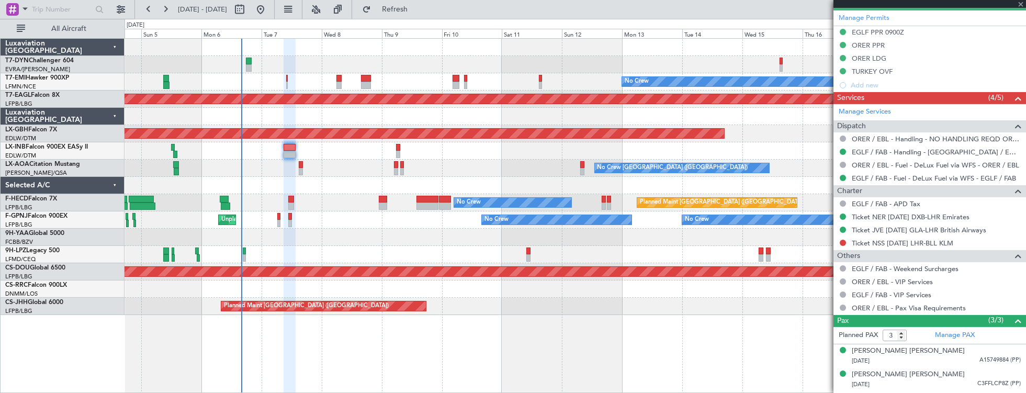
scroll to position [437, 0]
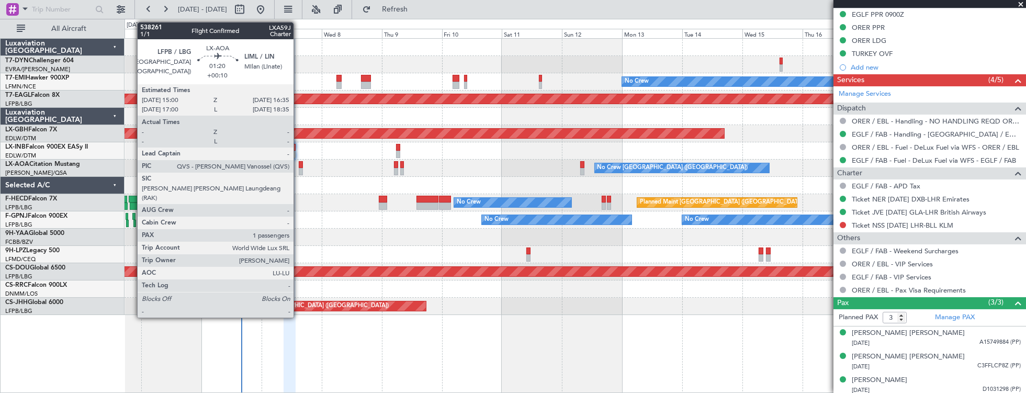
click at [299, 168] on div at bounding box center [301, 171] width 4 height 7
type input "+00:10"
type input "1"
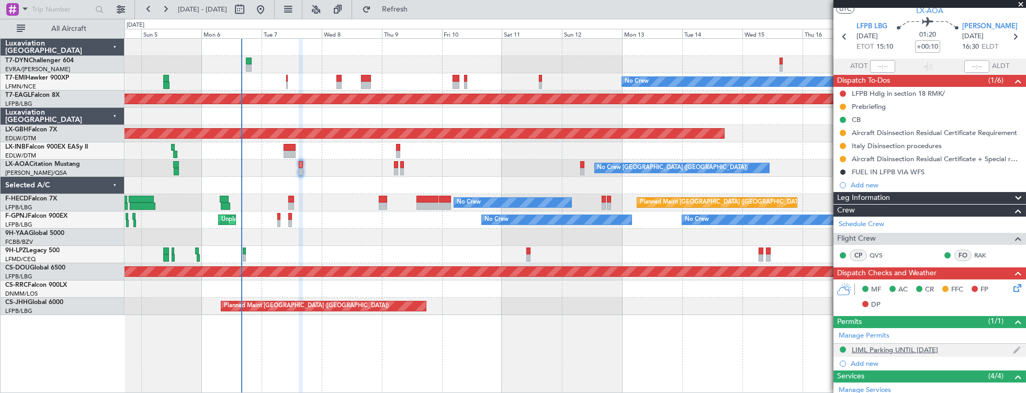
scroll to position [0, 0]
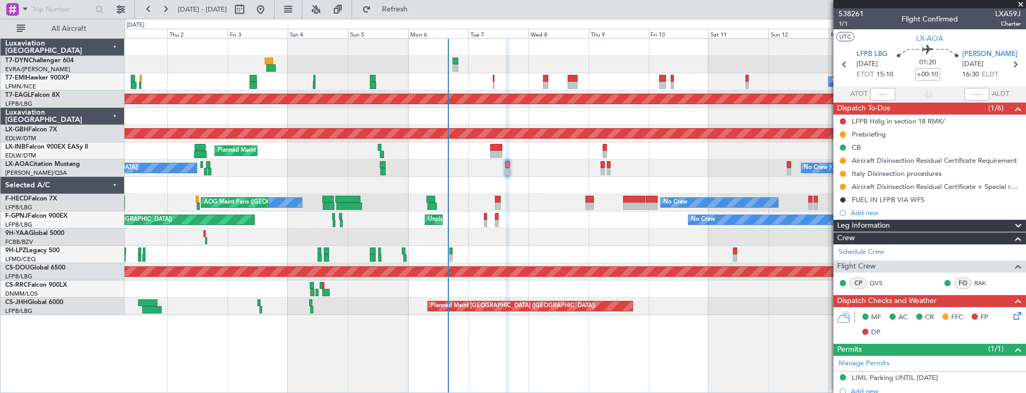
click at [668, 226] on div "No Crew Planned Maint [GEOGRAPHIC_DATA] (Al Maktoum Intl) Planned Maint Nurnber…" at bounding box center [576, 177] width 902 height 276
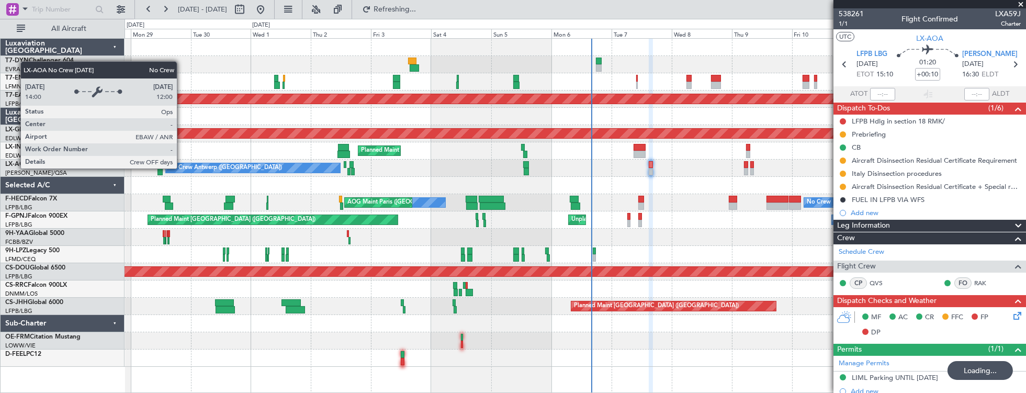
click at [528, 174] on div "No Crew Planned Maint [GEOGRAPHIC_DATA] (Al Maktoum Intl) Planned Maint Nurnber…" at bounding box center [576, 203] width 902 height 328
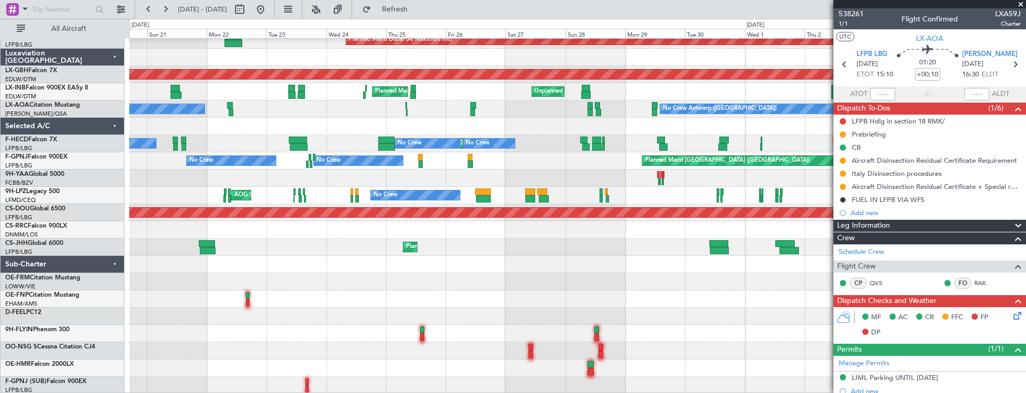
scroll to position [59, 0]
click at [304, 230] on div "Planned Maint [GEOGRAPHIC_DATA] Planned Maint [GEOGRAPHIC_DATA] (Al Maktoum Int…" at bounding box center [577, 187] width 897 height 414
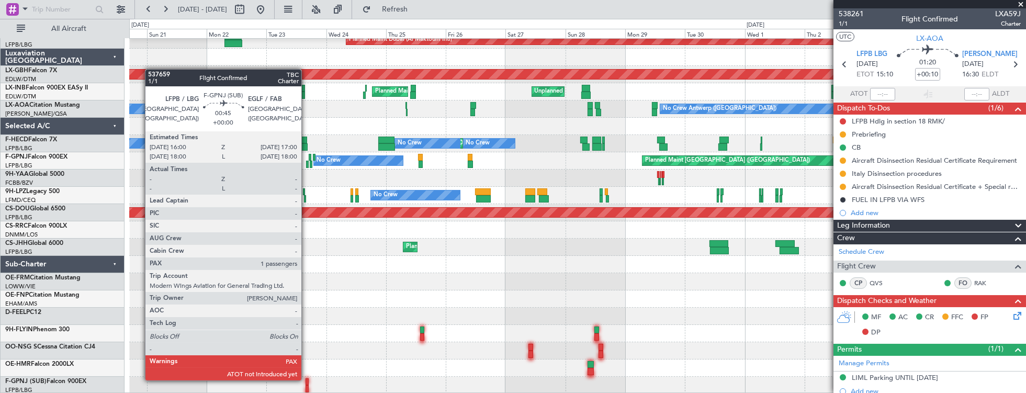
click at [307, 379] on div at bounding box center [307, 381] width 3 height 7
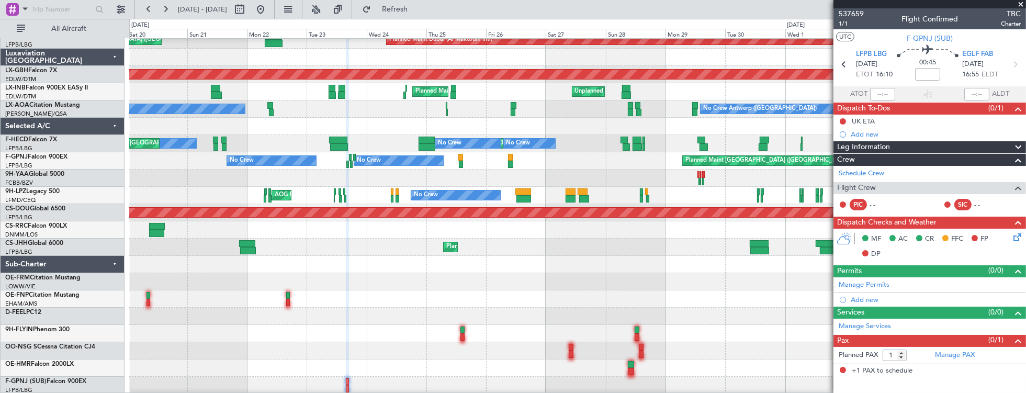
click at [344, 315] on div "Planned Maint [GEOGRAPHIC_DATA] Planned Maint [GEOGRAPHIC_DATA] (Al Maktoum Int…" at bounding box center [577, 187] width 897 height 414
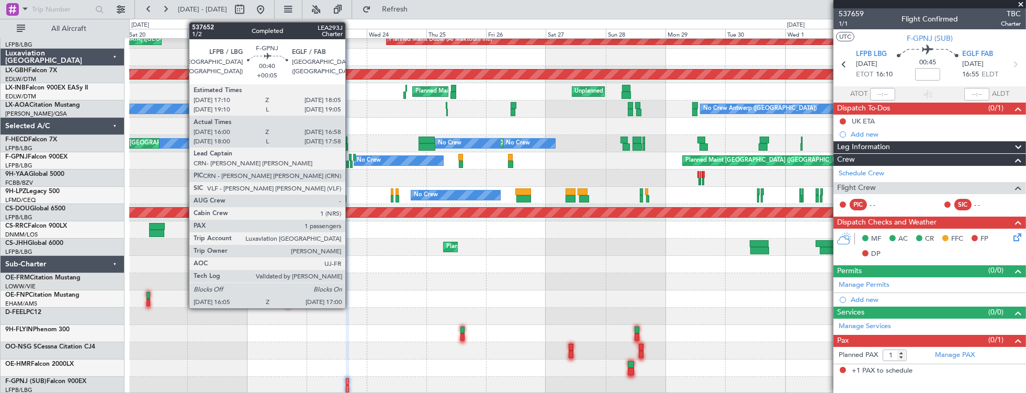
click at [351, 158] on div at bounding box center [350, 157] width 3 height 7
type input "+00:05"
type input "16:10"
type input "16:53"
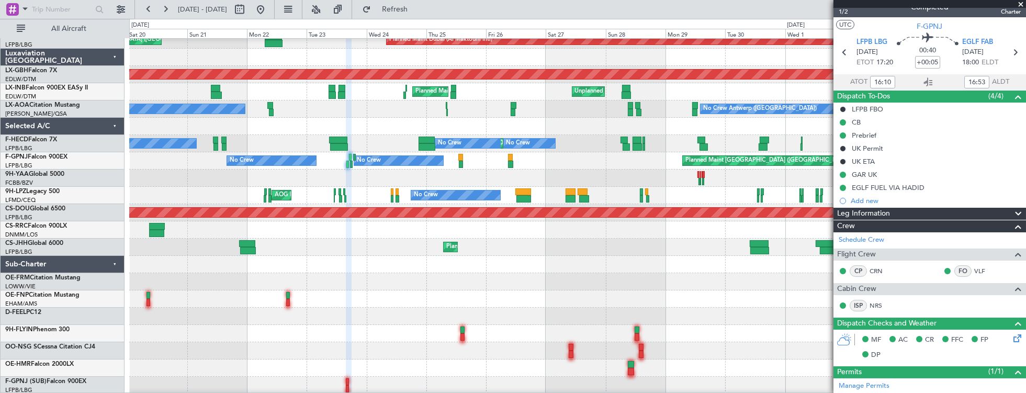
scroll to position [0, 0]
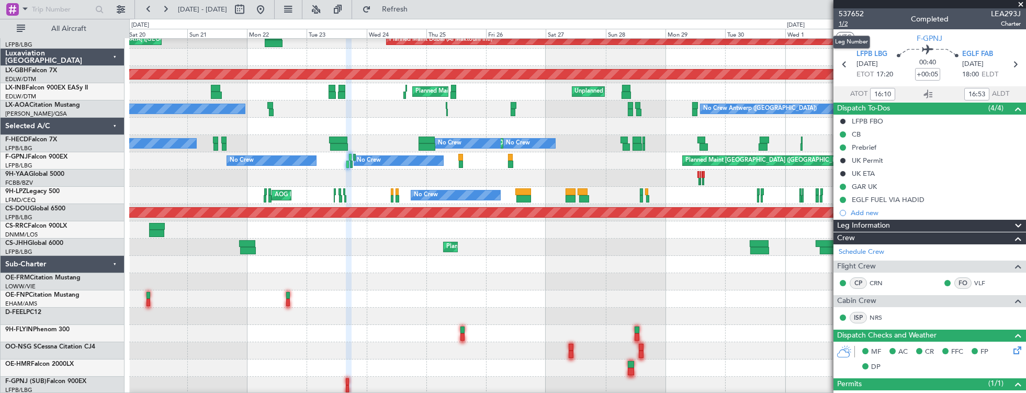
click at [850, 23] on span "1/2" at bounding box center [851, 23] width 25 height 9
click at [856, 12] on span "537652" at bounding box center [851, 13] width 25 height 11
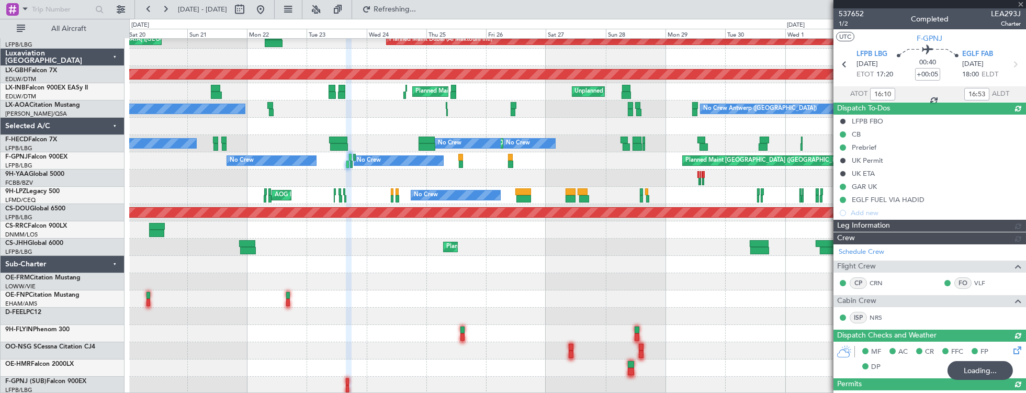
scroll to position [299, 0]
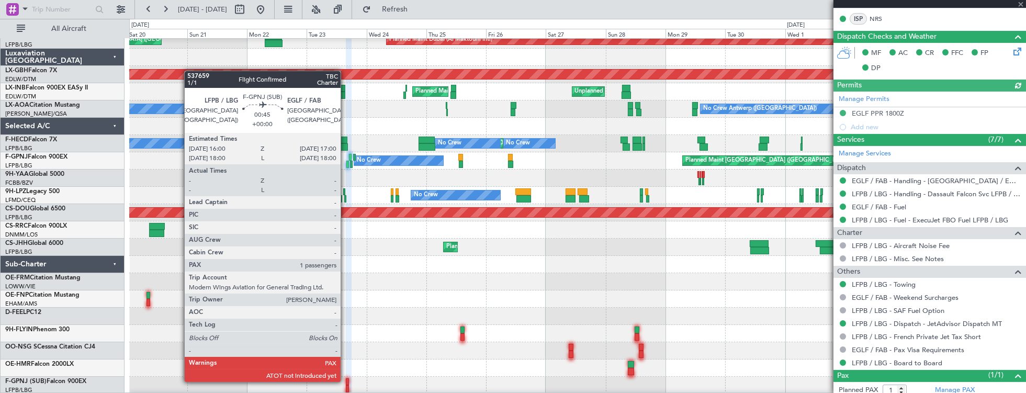
click at [346, 381] on div at bounding box center [347, 381] width 3 height 7
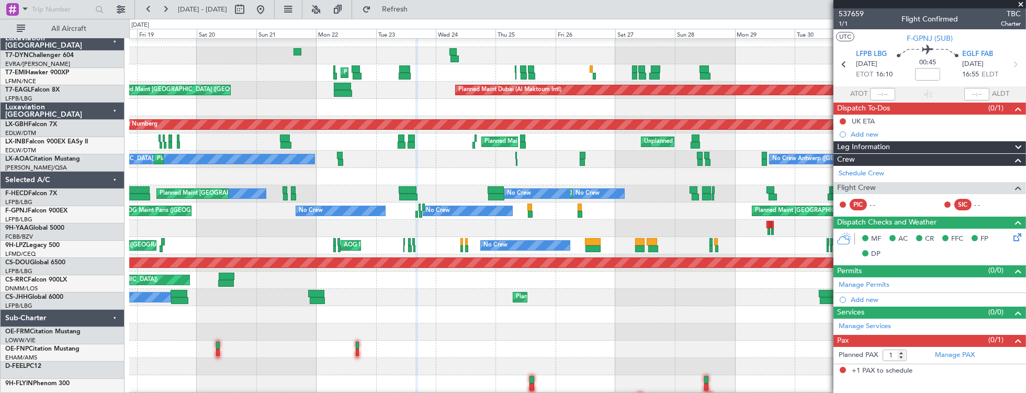
scroll to position [9, 0]
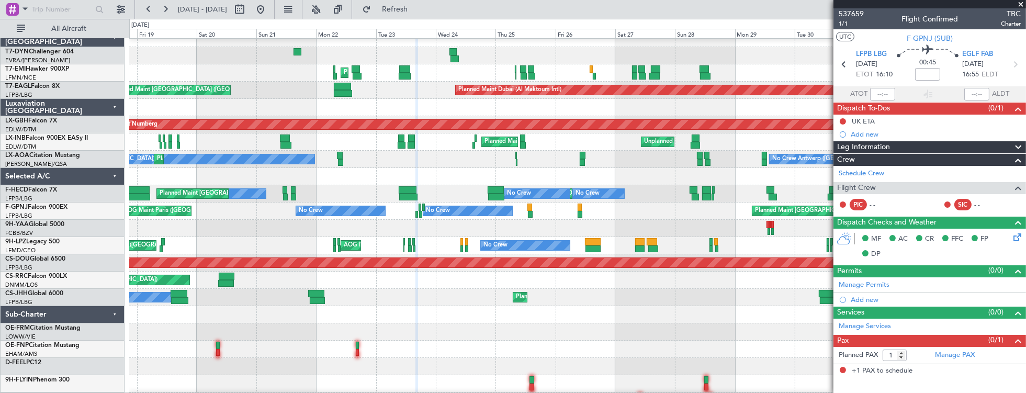
click at [237, 231] on div at bounding box center [577, 228] width 897 height 17
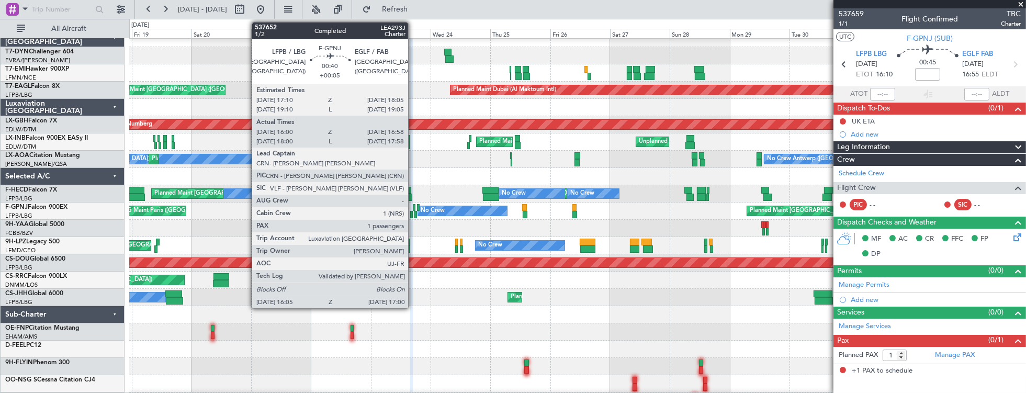
click at [413, 207] on div at bounding box center [414, 207] width 3 height 7
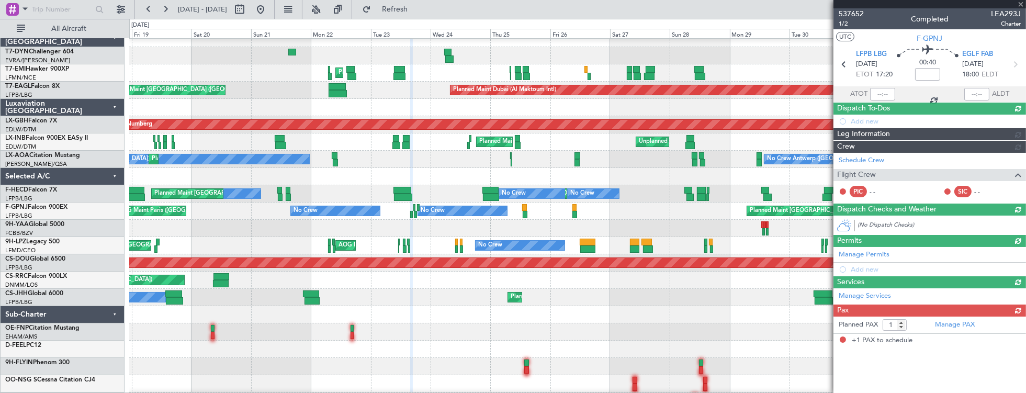
type input "+00:05"
type input "16:10"
type input "16:53"
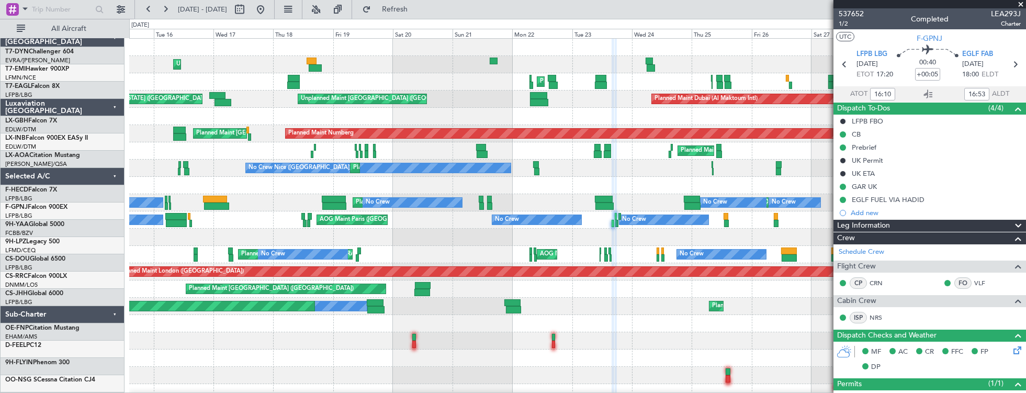
scroll to position [0, 0]
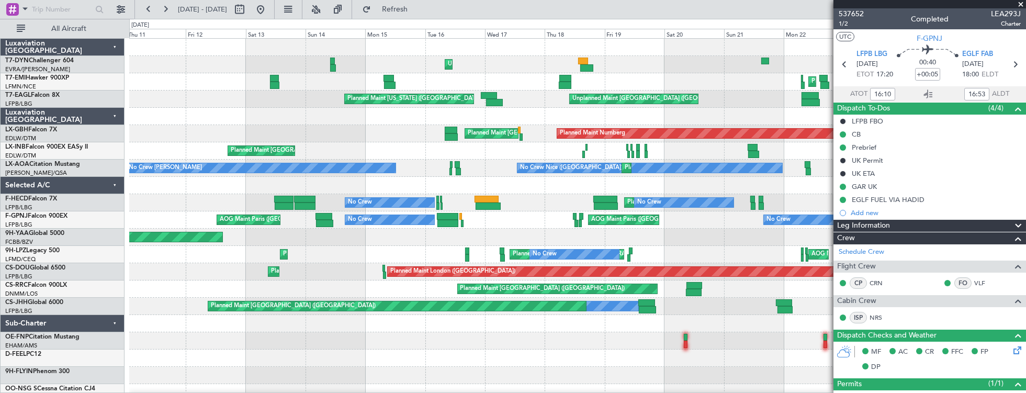
click at [714, 124] on div "Unplanned Maint [GEOGRAPHIC_DATA] (Riga Intl) Planned Maint [GEOGRAPHIC_DATA] U…" at bounding box center [577, 237] width 897 height 397
click at [164, 11] on button at bounding box center [165, 9] width 17 height 17
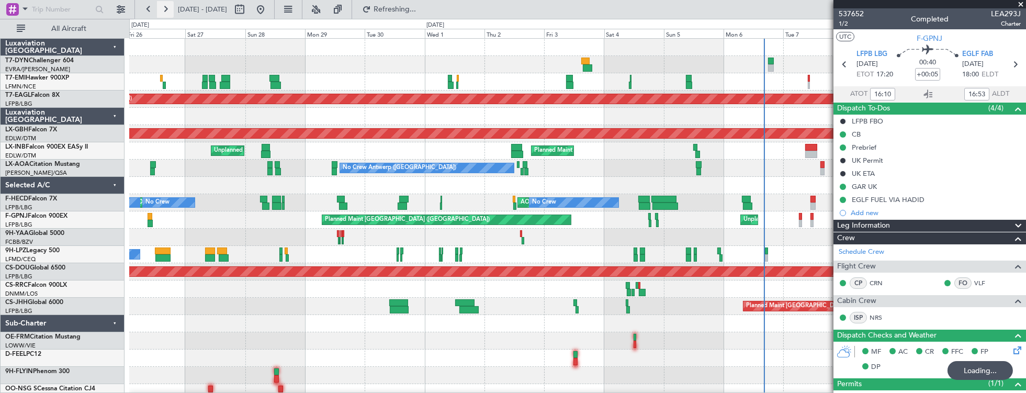
click at [164, 11] on button at bounding box center [165, 9] width 17 height 17
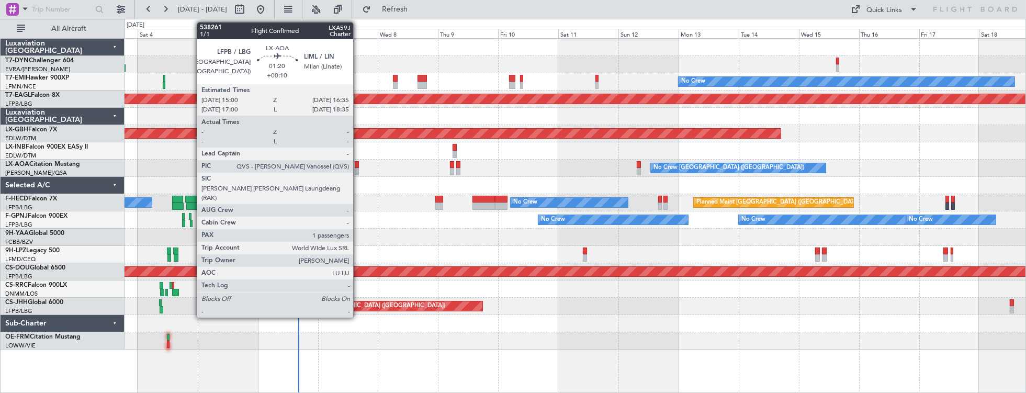
click at [358, 170] on div at bounding box center [357, 171] width 4 height 7
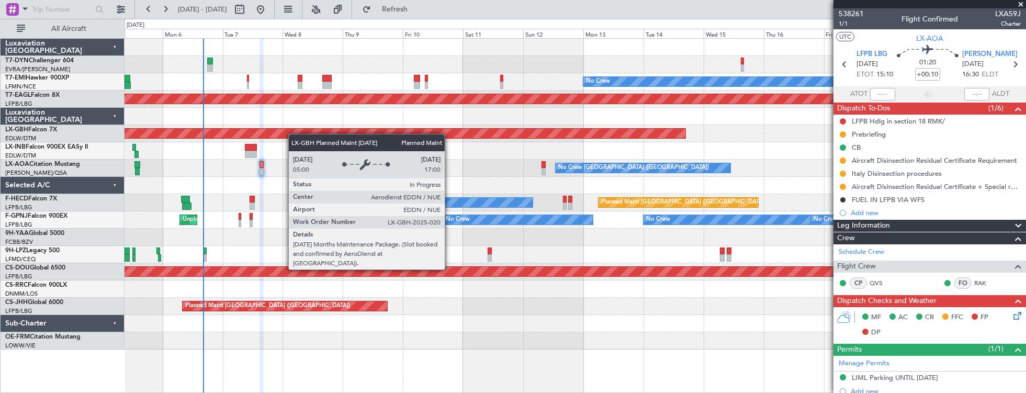
click at [298, 126] on div "No Crew Planned Maint [GEOGRAPHIC_DATA] (Al Maktoum Intl) Planned Maint Nurnber…" at bounding box center [576, 194] width 902 height 311
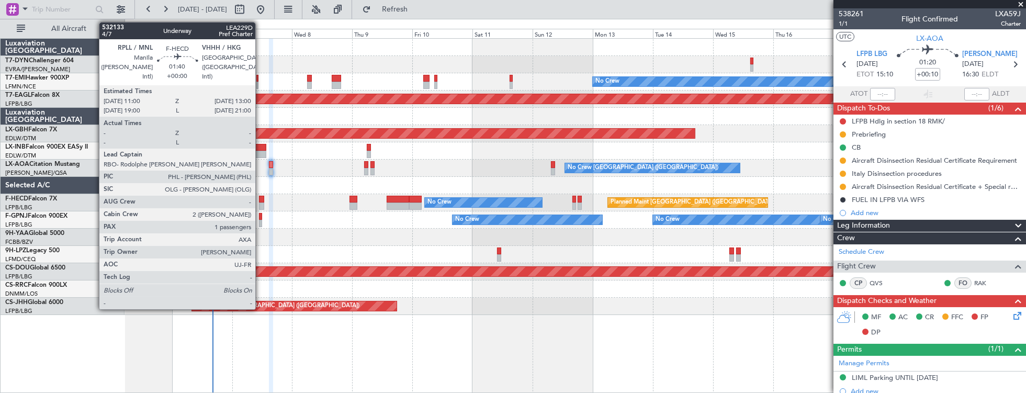
click at [261, 199] on div at bounding box center [261, 199] width 5 height 7
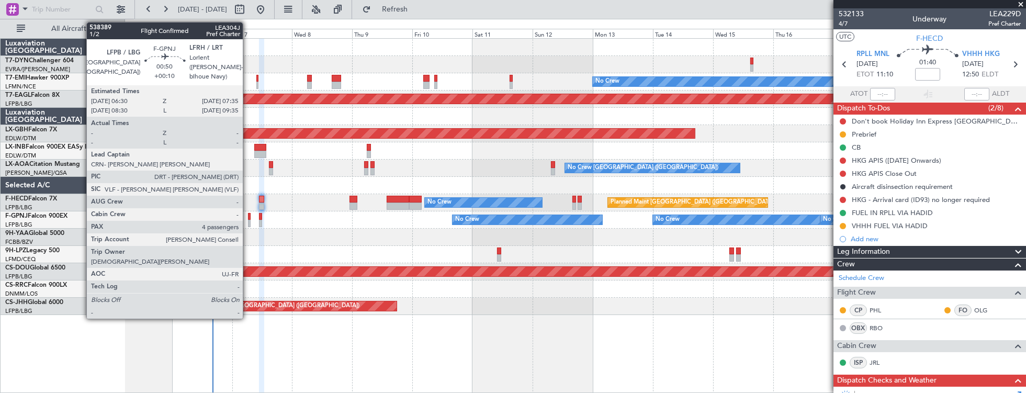
click at [248, 215] on div at bounding box center [249, 216] width 3 height 7
type input "+00:10"
type input "4"
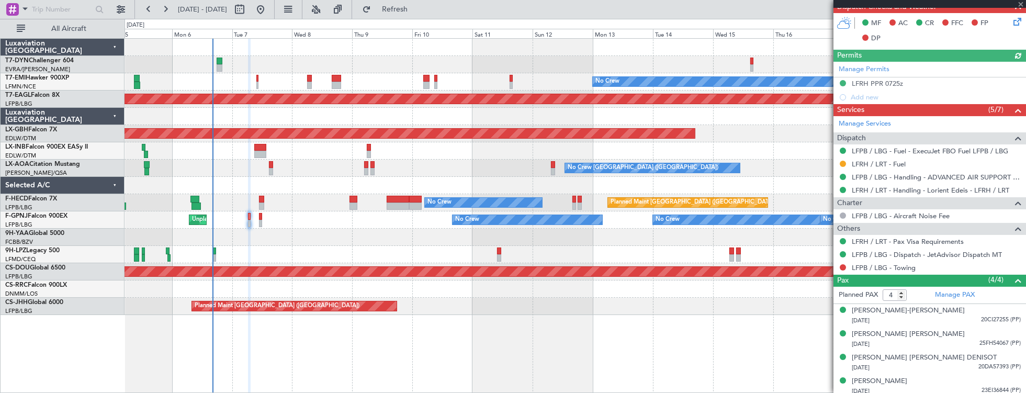
scroll to position [243, 0]
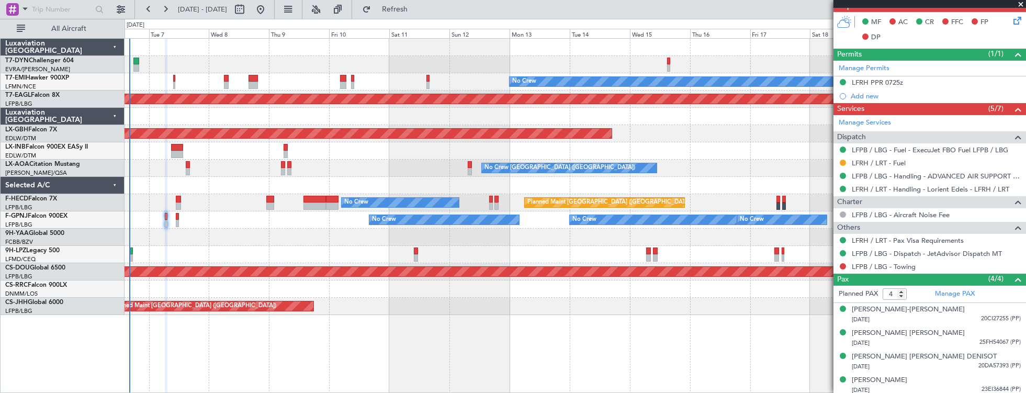
click at [393, 244] on div "No Crew Planned Maint [GEOGRAPHIC_DATA] (Al Maktoum Intl) Planned Maint Nurnber…" at bounding box center [576, 177] width 902 height 276
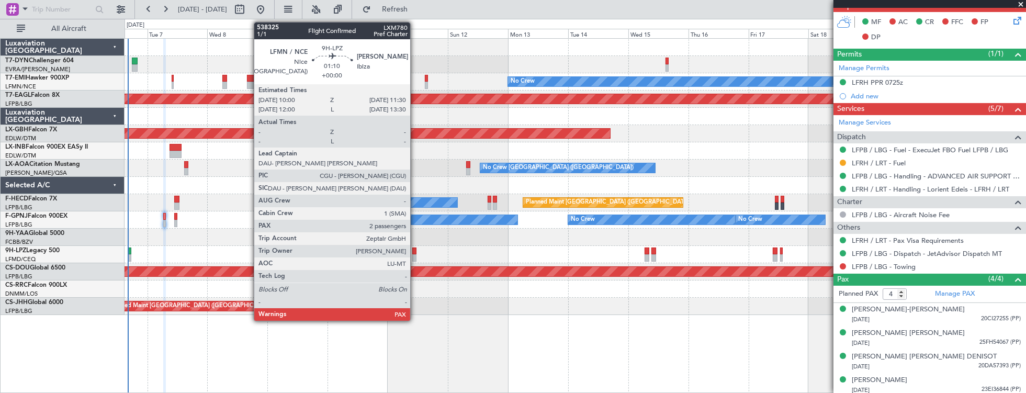
click at [416, 254] on div at bounding box center [414, 257] width 4 height 7
type input "2"
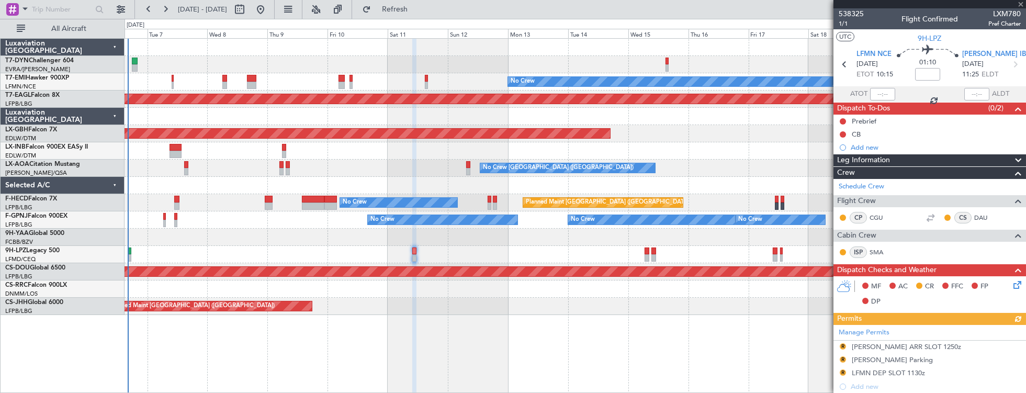
click at [492, 255] on div at bounding box center [576, 254] width 902 height 17
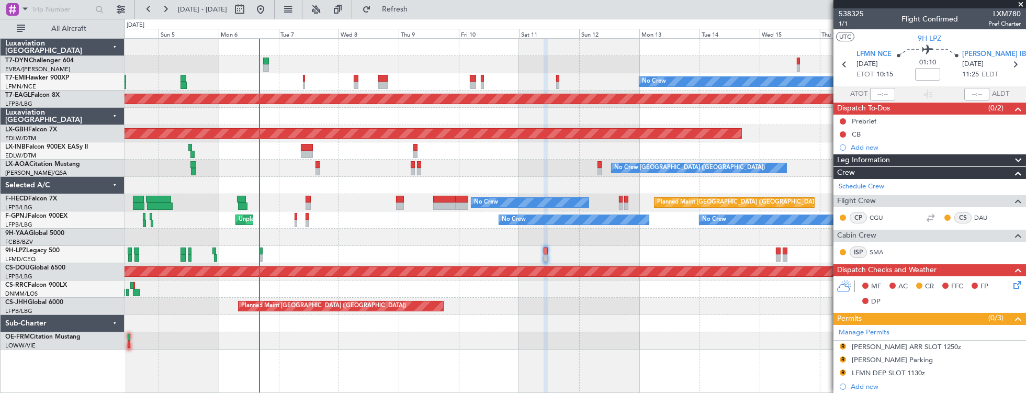
click at [562, 244] on div "No Crew Planned Maint [GEOGRAPHIC_DATA] (Al Maktoum Intl) Planned Maint Nurnber…" at bounding box center [576, 194] width 902 height 311
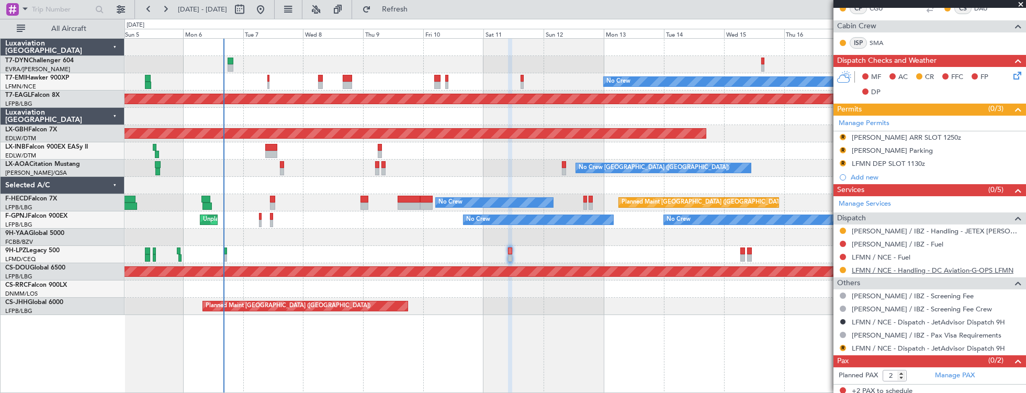
scroll to position [210, 0]
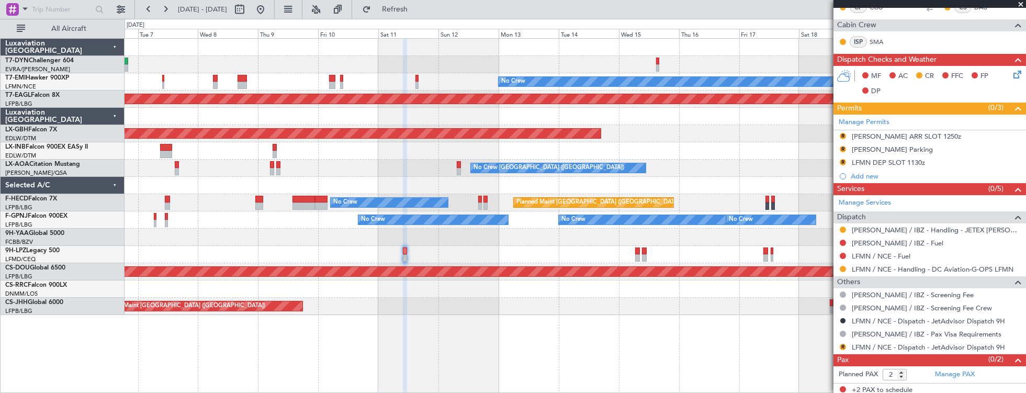
click at [346, 239] on div "No Crew Planned Maint [GEOGRAPHIC_DATA] (Al Maktoum Intl) Planned Maint Nurnber…" at bounding box center [576, 177] width 902 height 276
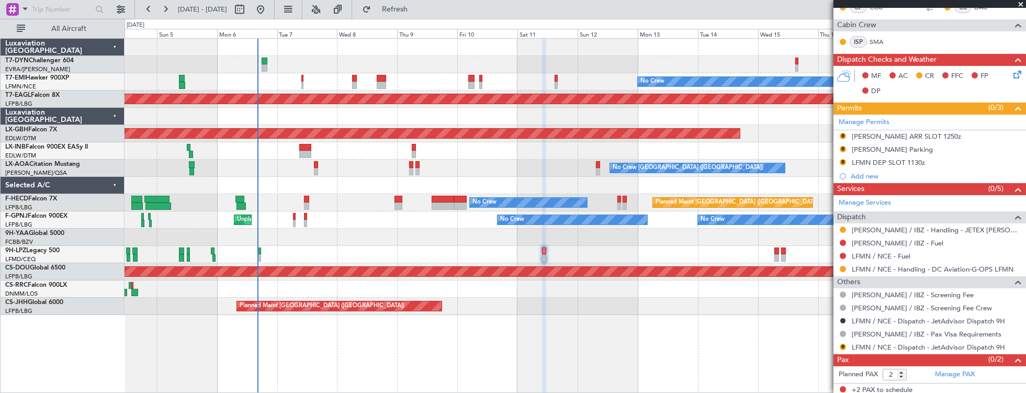
click at [686, 276] on div "No Crew Planned Maint [GEOGRAPHIC_DATA] (Al Maktoum Intl) Planned Maint Nurnber…" at bounding box center [576, 177] width 902 height 276
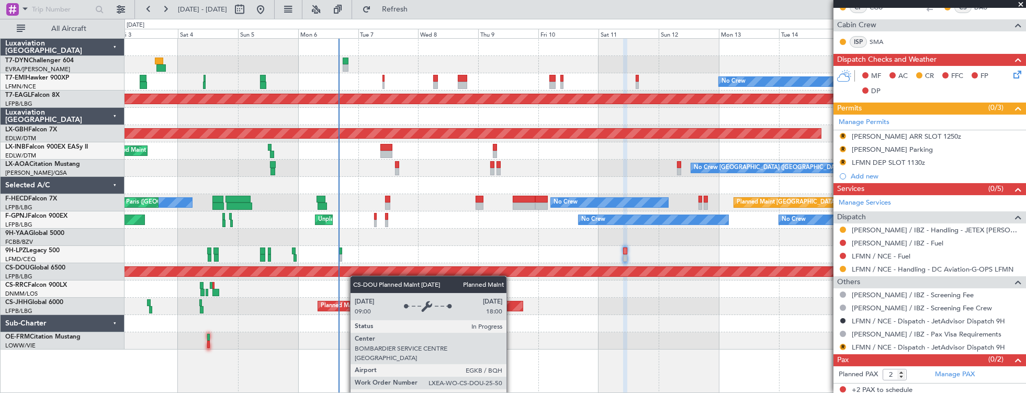
click at [369, 274] on div "No Crew Planned Maint [GEOGRAPHIC_DATA] (Al Maktoum Intl) Planned Maint Nurnber…" at bounding box center [576, 194] width 902 height 311
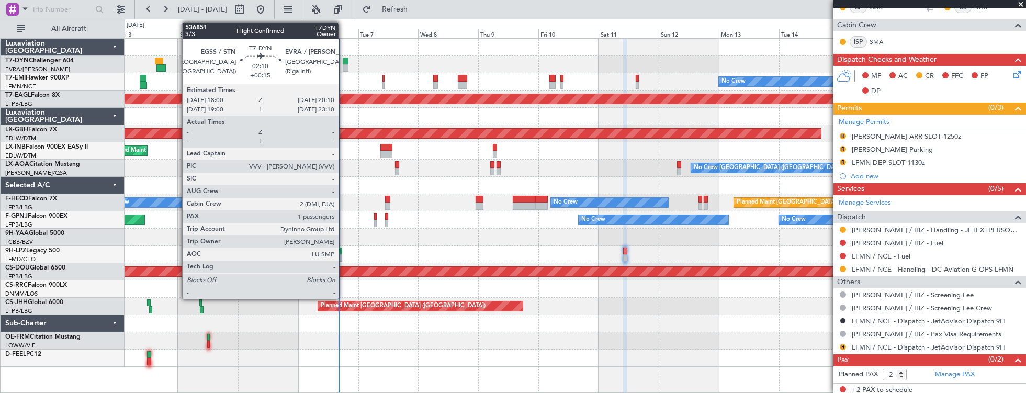
click at [344, 61] on div at bounding box center [346, 61] width 6 height 7
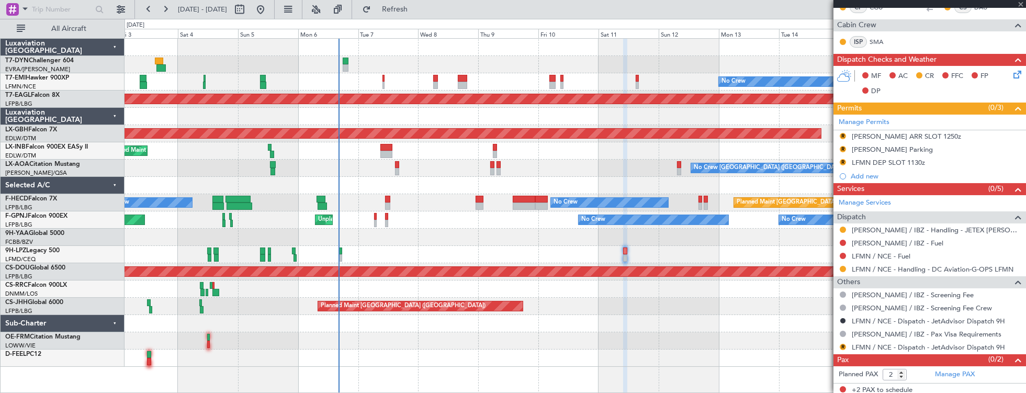
type input "+00:15"
type input "1"
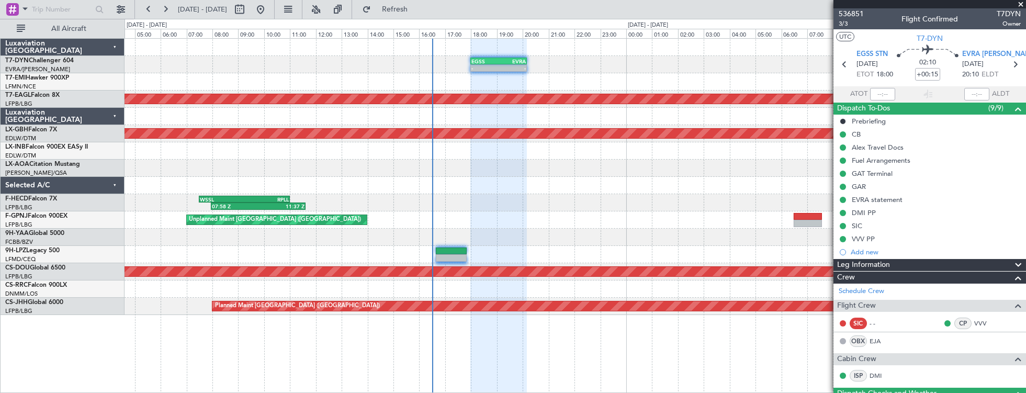
click at [525, 220] on div "- - EGSS 18:00 Z EVRA 20:10 Z Planned Maint [GEOGRAPHIC_DATA] (Al Maktoum Intl)…" at bounding box center [576, 177] width 902 height 276
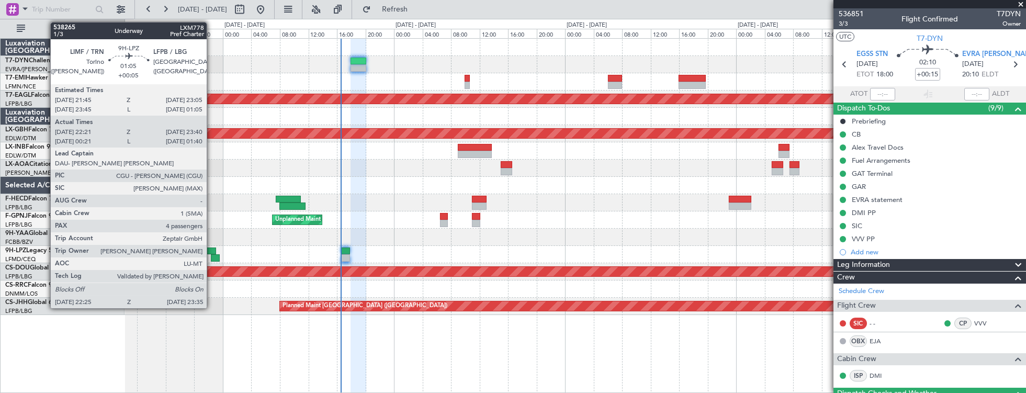
click at [212, 249] on div at bounding box center [211, 251] width 10 height 7
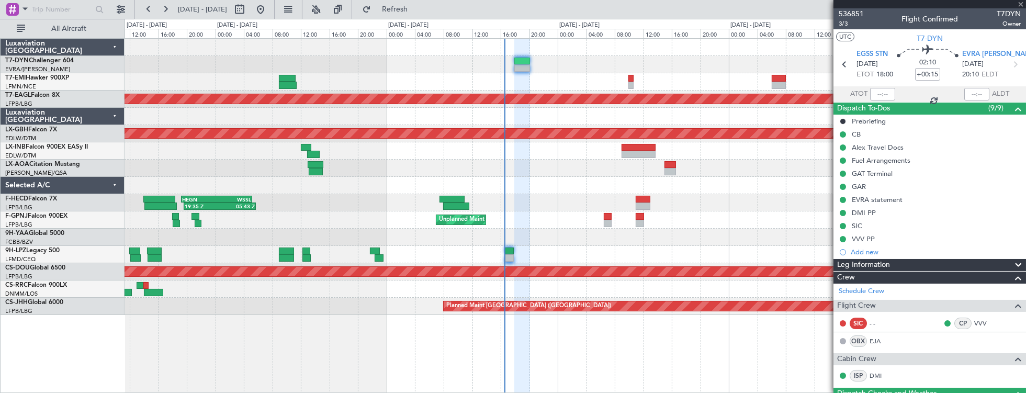
click at [397, 231] on div at bounding box center [576, 237] width 902 height 17
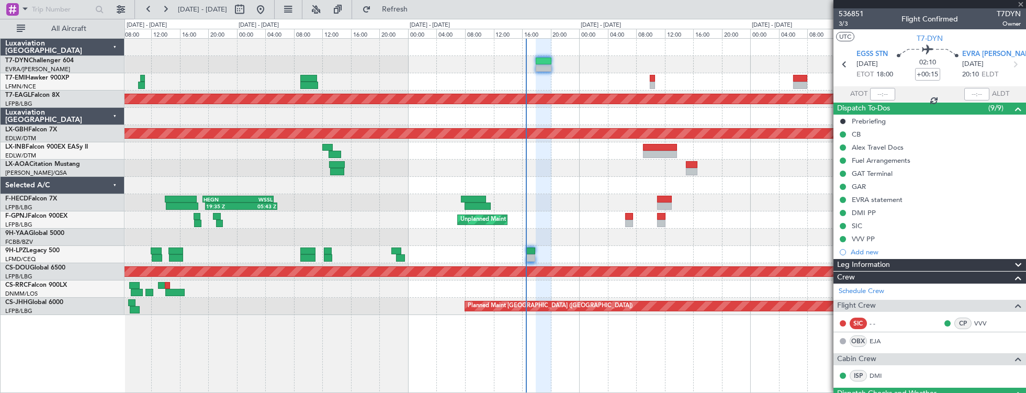
type input "+00:05"
type input "22:31"
type input "23:35"
type input "4"
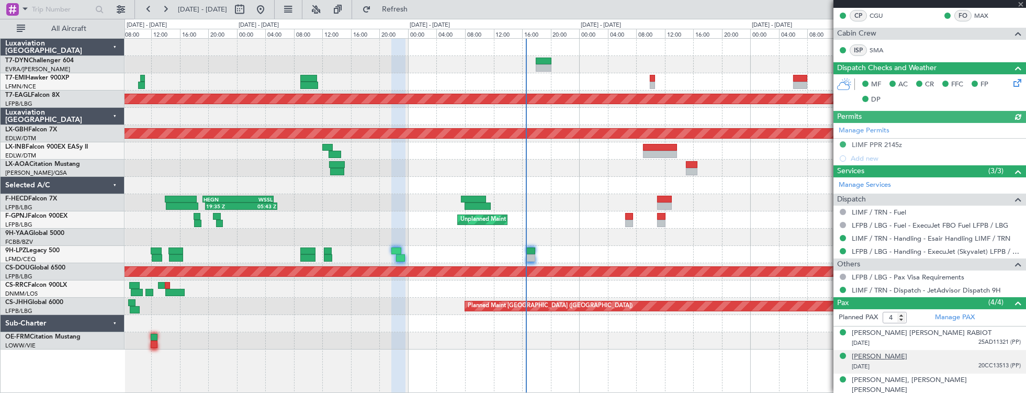
scroll to position [239, 0]
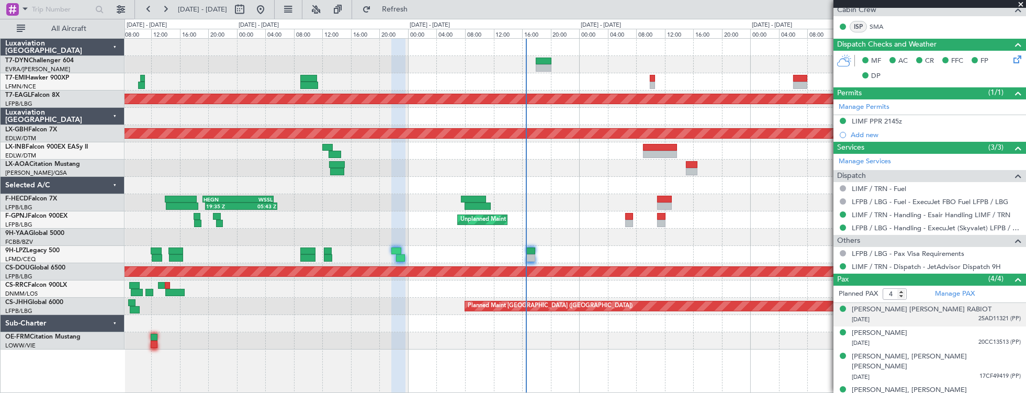
drag, startPoint x: 953, startPoint y: 307, endPoint x: 959, endPoint y: 315, distance: 9.7
click at [959, 315] on div "[PERSON_NAME] [PERSON_NAME] RABIOT [DATE] 25AD11321 (PP)" at bounding box center [936, 315] width 169 height 20
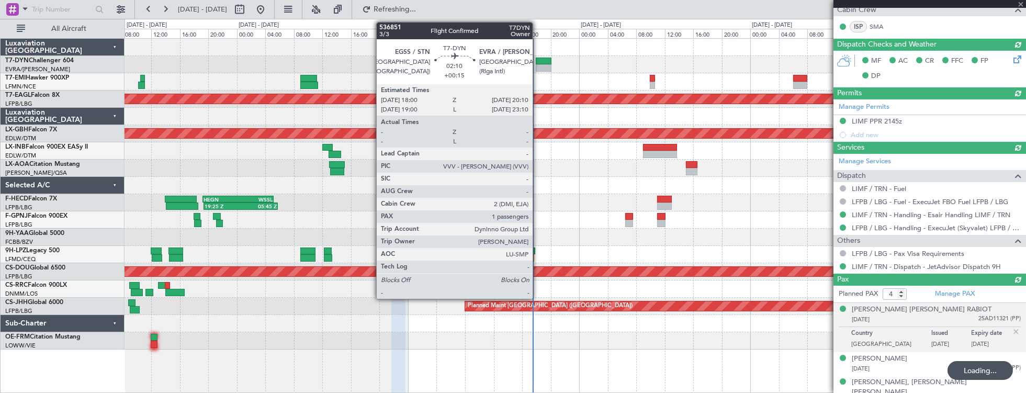
click at [322, 64] on div at bounding box center [576, 64] width 902 height 17
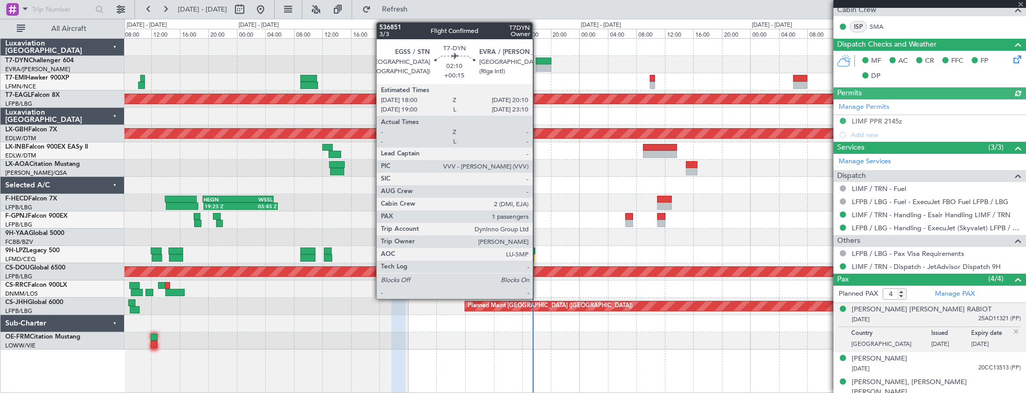
click at [299, 59] on div at bounding box center [576, 64] width 902 height 17
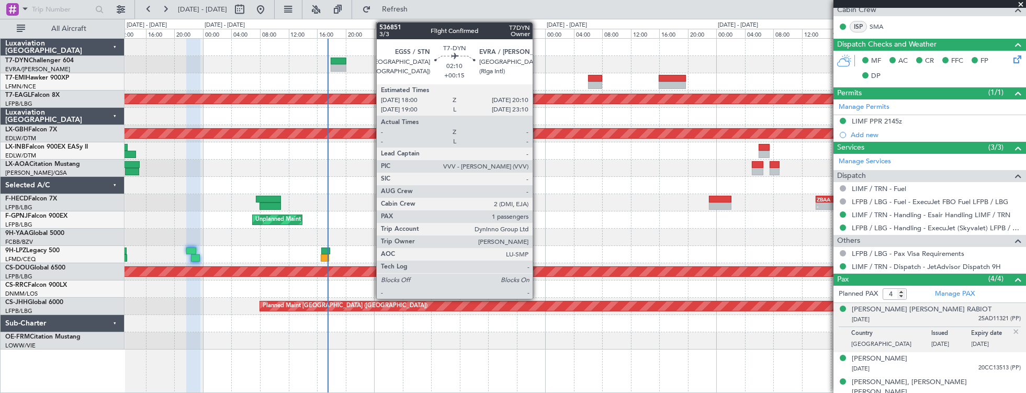
click at [128, 55] on div "Planned Maint Dubai (Al Maktoum Intl) Planned Maint Nurnberg - - ZBAA 14:00 Z U…" at bounding box center [576, 194] width 902 height 311
